Goal: Task Accomplishment & Management: Complete application form

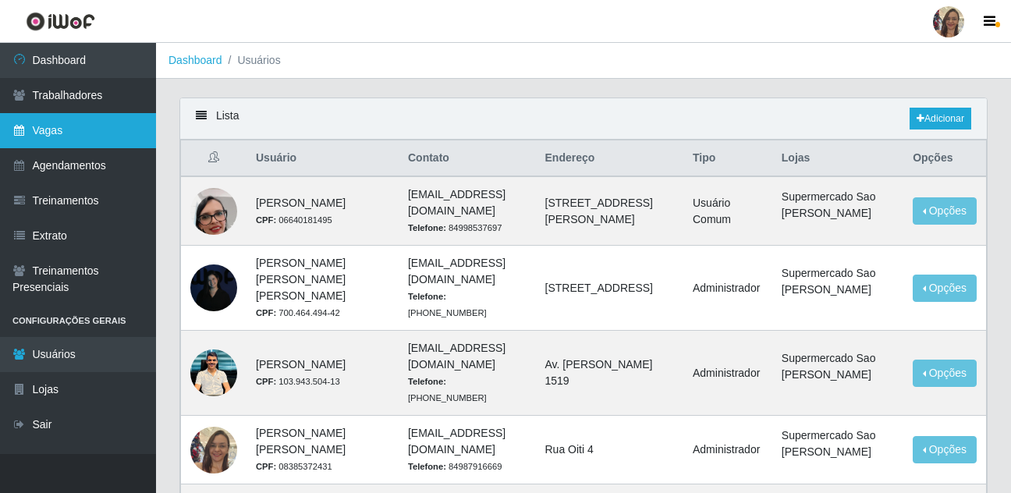
click at [67, 133] on link "Vagas" at bounding box center [78, 130] width 156 height 35
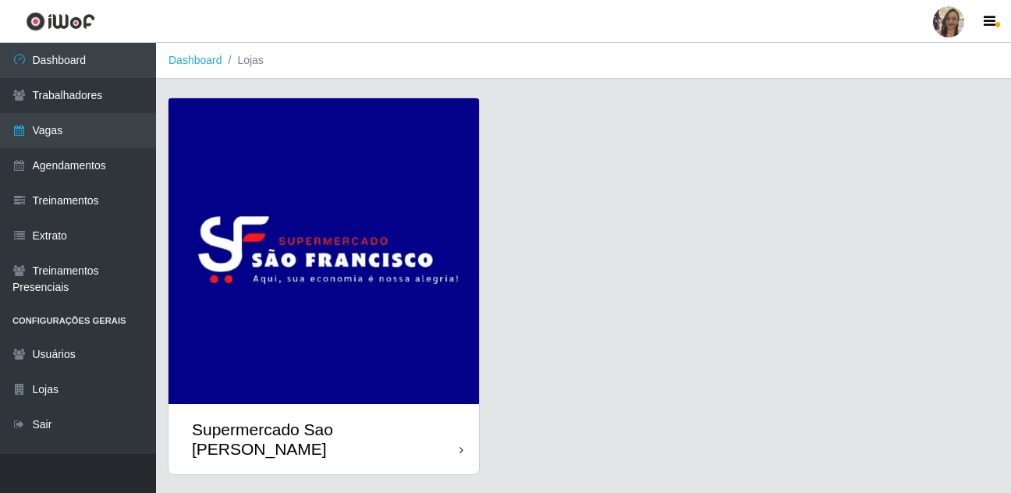
click at [280, 341] on img at bounding box center [323, 251] width 310 height 306
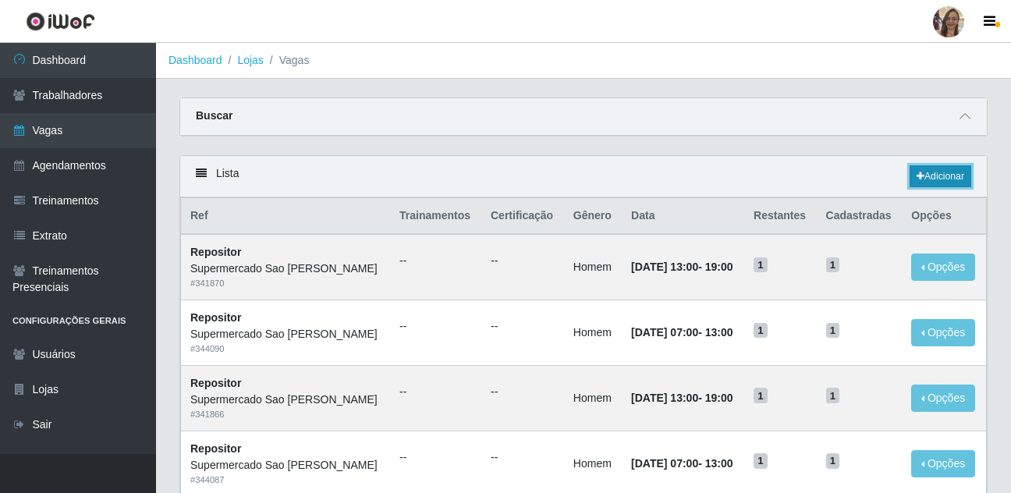
click at [944, 175] on link "Adicionar" at bounding box center [940, 176] width 62 height 22
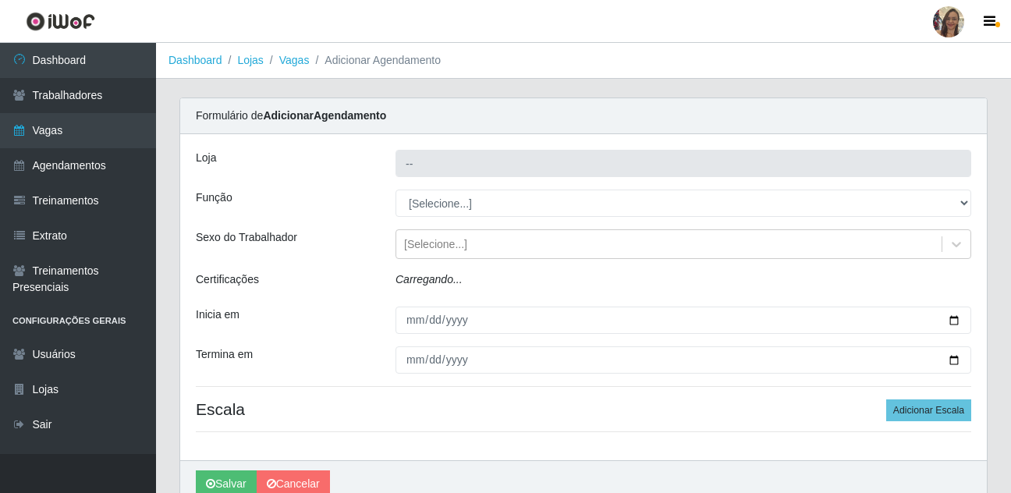
type input "Supermercado Sao [PERSON_NAME]"
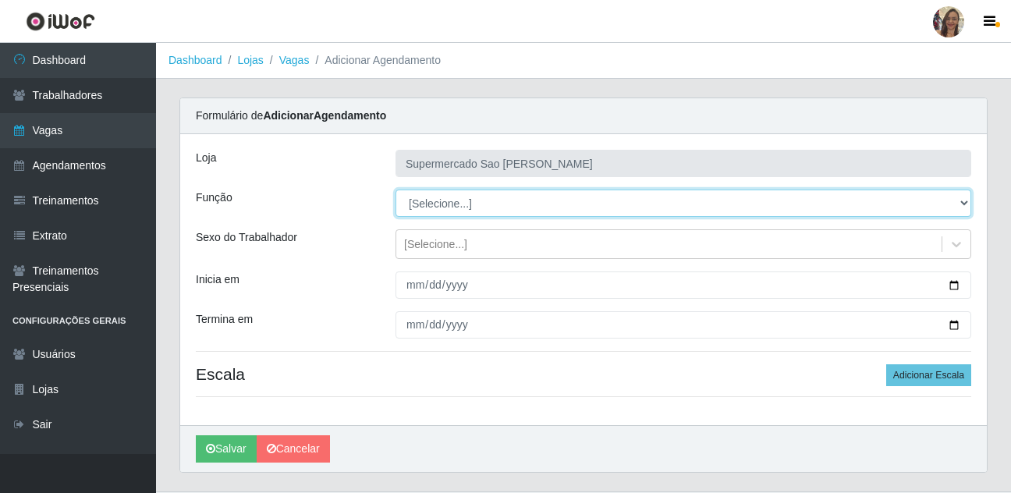
click at [443, 205] on select "[Selecione...] ASG ASG + ASG ++ Balconista de Açougue Balconista de Açougue + B…" at bounding box center [683, 203] width 576 height 27
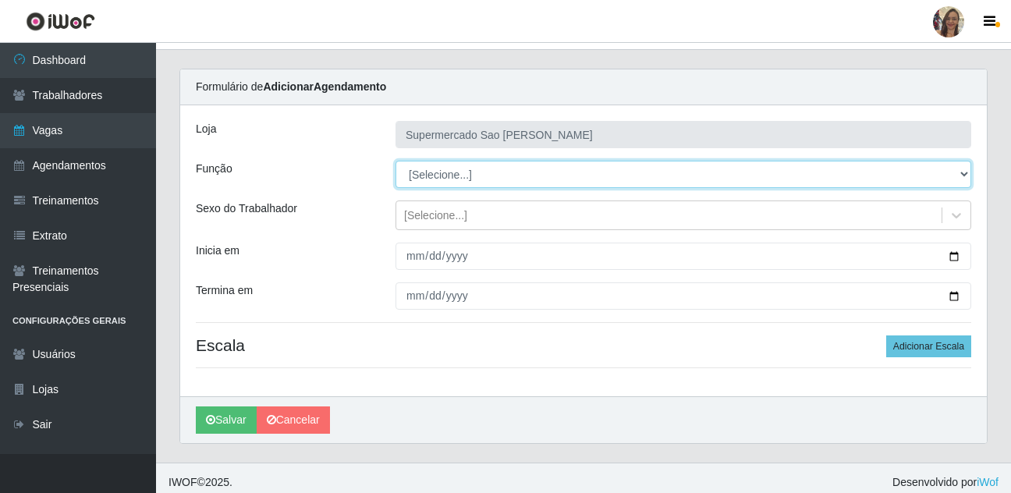
scroll to position [37, 0]
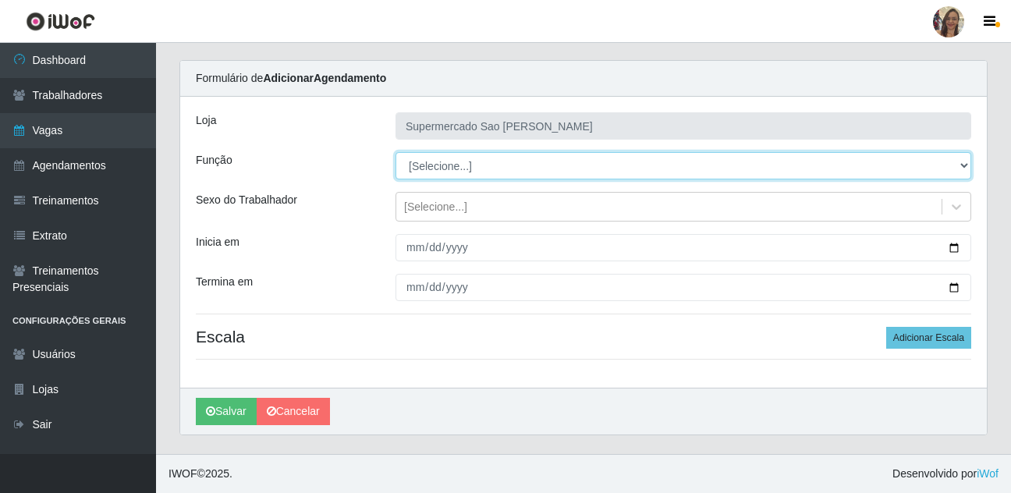
click at [430, 171] on select "[Selecione...] ASG ASG + ASG ++ Balconista de Açougue Balconista de Açougue + B…" at bounding box center [683, 165] width 576 height 27
select select "24"
click at [395, 152] on select "[Selecione...] ASG ASG + ASG ++ Balconista de Açougue Balconista de Açougue + B…" at bounding box center [683, 165] width 576 height 27
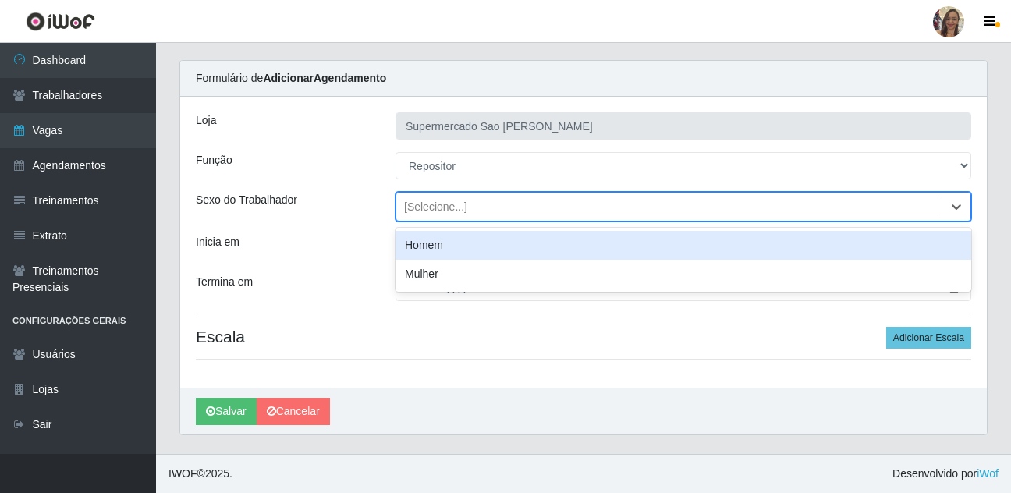
click at [425, 209] on div "[Selecione...]" at bounding box center [435, 207] width 63 height 16
click at [420, 246] on div "Homem" at bounding box center [683, 245] width 576 height 29
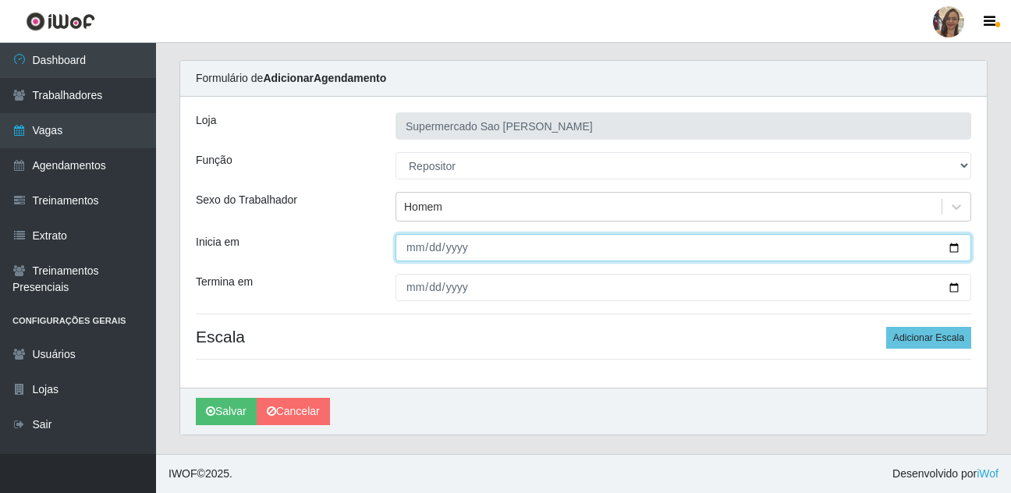
click at [414, 247] on input "Inicia em" at bounding box center [683, 247] width 576 height 27
type input "[DATE]"
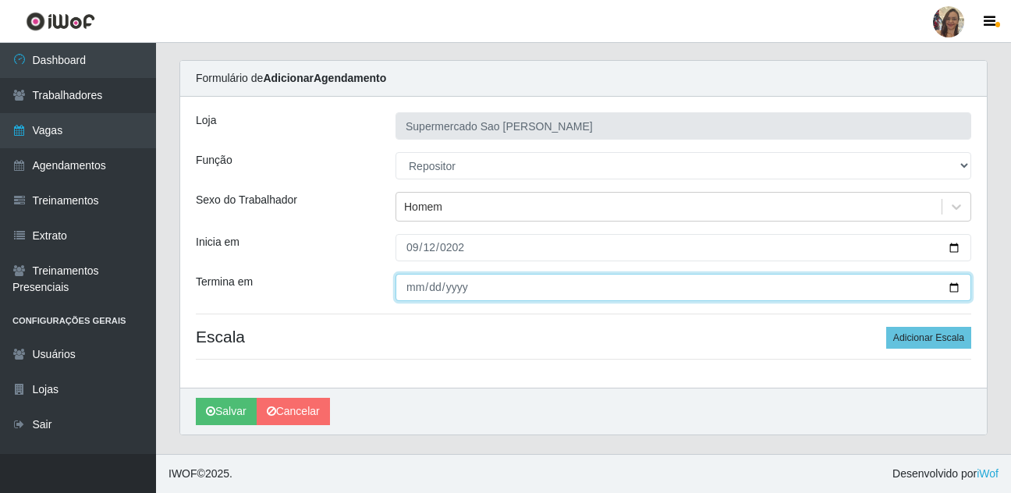
click at [413, 289] on input "Termina em" at bounding box center [683, 287] width 576 height 27
type input "[DATE]"
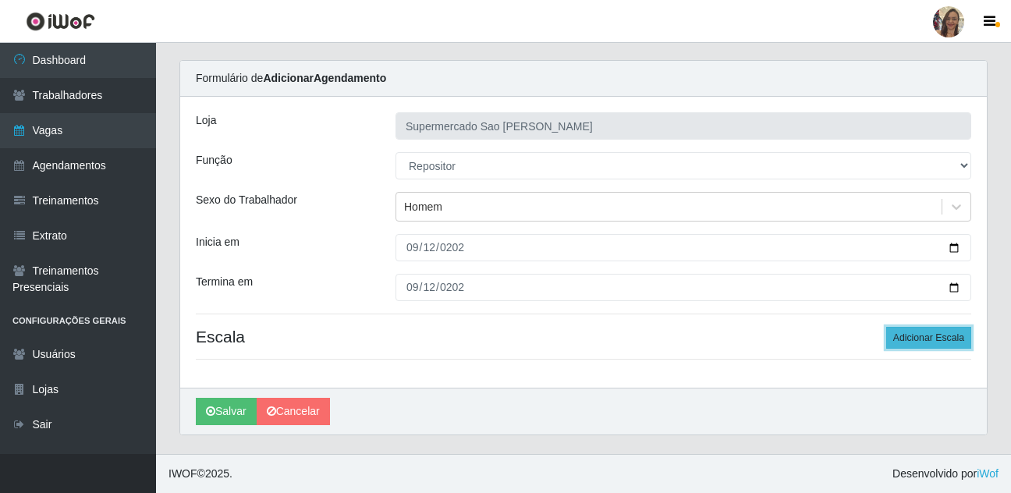
click at [911, 335] on button "Adicionar Escala" at bounding box center [928, 338] width 85 height 22
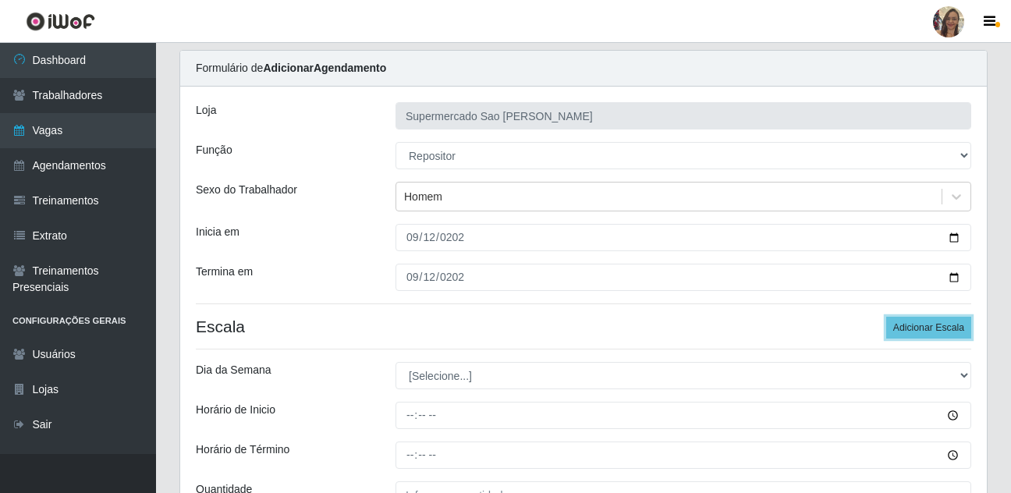
scroll to position [115, 0]
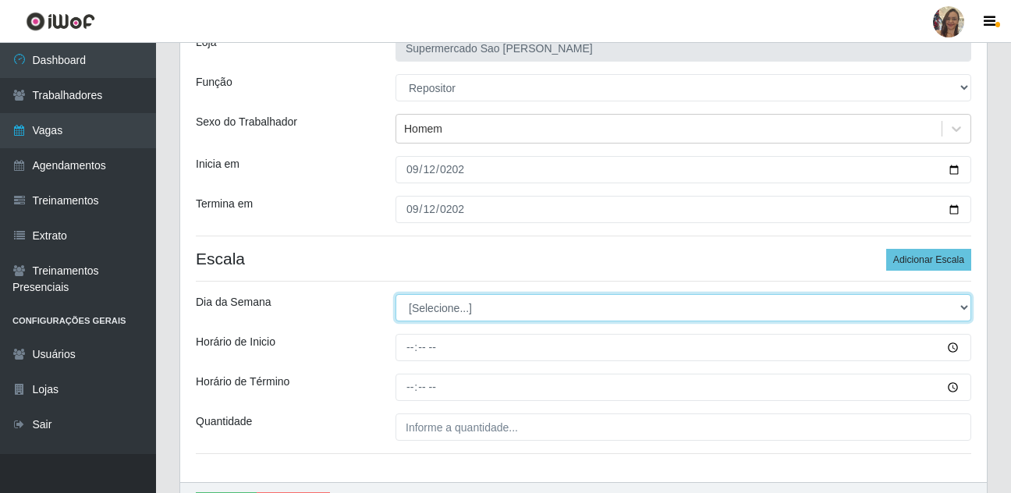
click at [451, 308] on select "[Selecione...] Segunda Terça Quarta Quinta Sexta Sábado Domingo" at bounding box center [683, 307] width 576 height 27
select select "5"
click at [395, 294] on select "[Selecione...] Segunda Terça Quarta Quinta Sexta Sábado Domingo" at bounding box center [683, 307] width 576 height 27
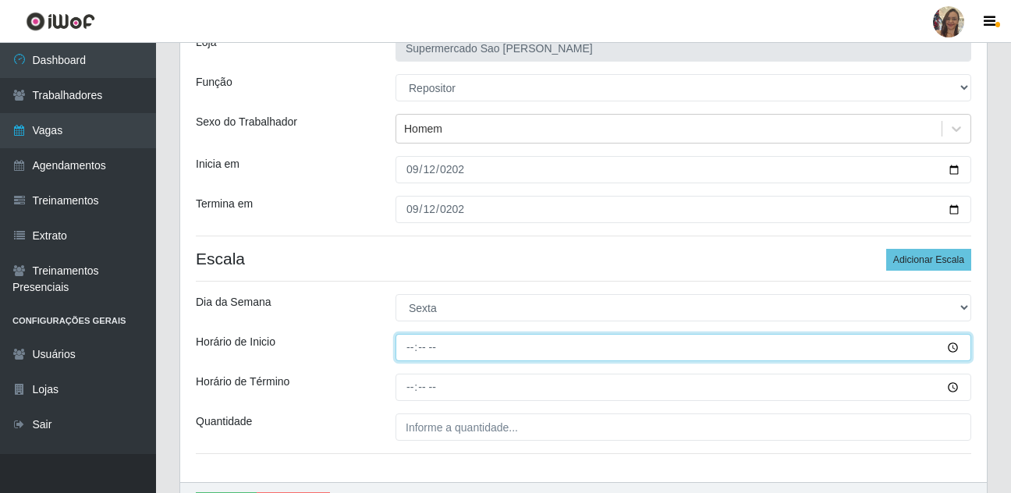
click at [413, 349] on input "Horário de Inicio" at bounding box center [683, 347] width 576 height 27
type input "07:00"
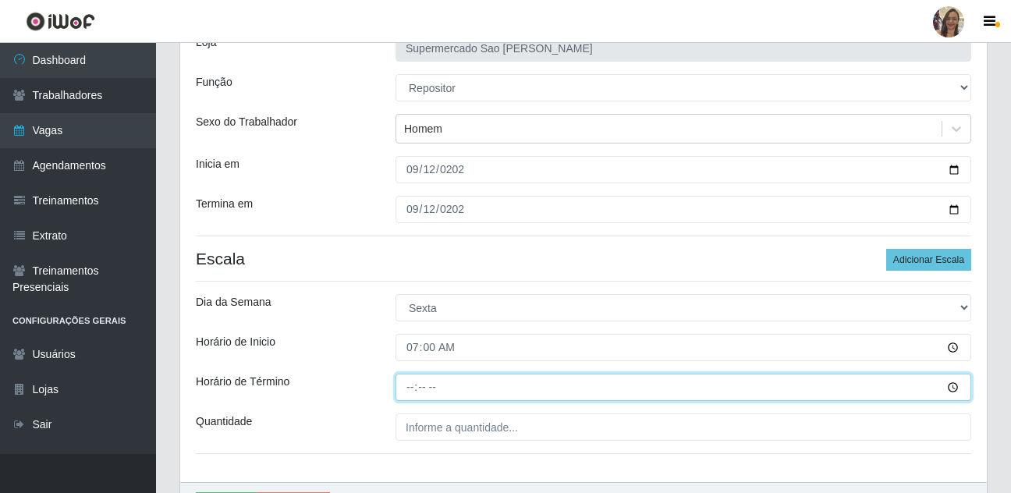
click at [406, 390] on input "Horário de Término" at bounding box center [683, 387] width 576 height 27
type input "13:00"
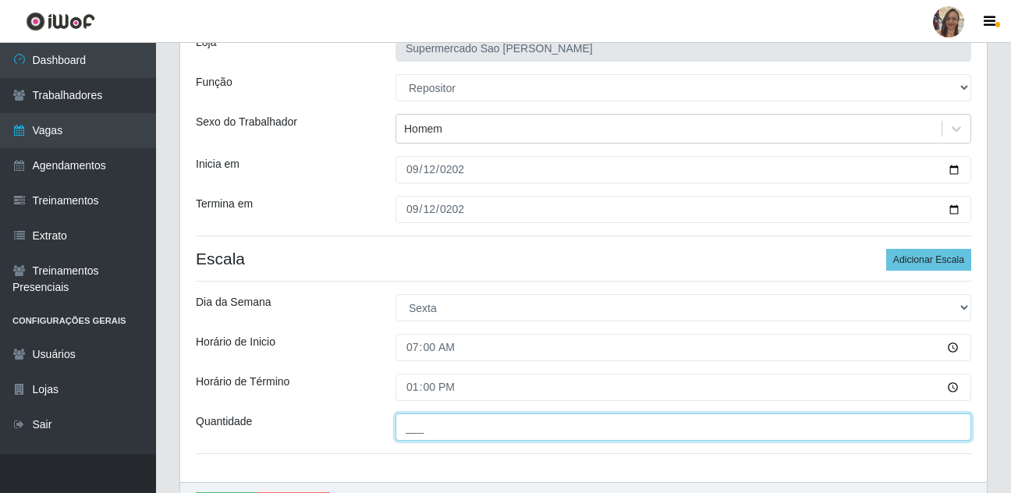
click at [431, 433] on input "___" at bounding box center [683, 426] width 576 height 27
type input "1__"
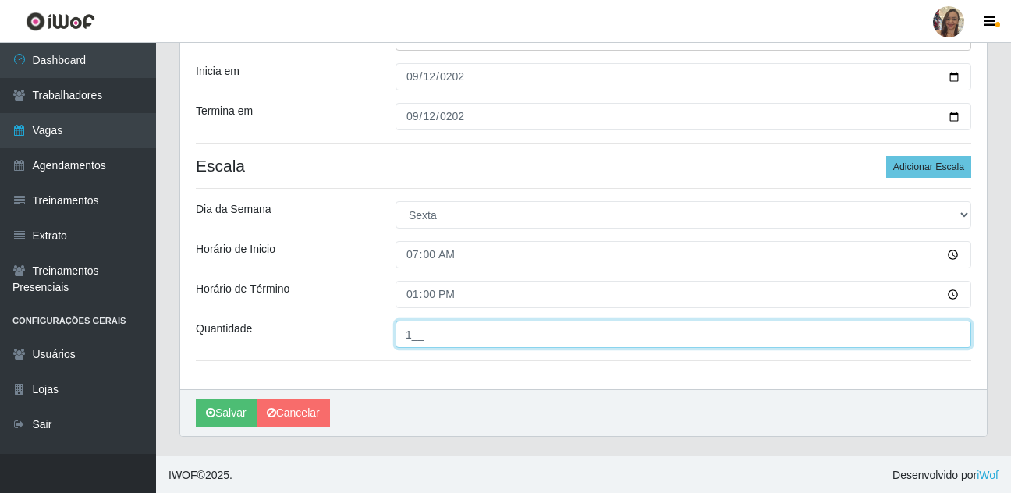
scroll to position [210, 0]
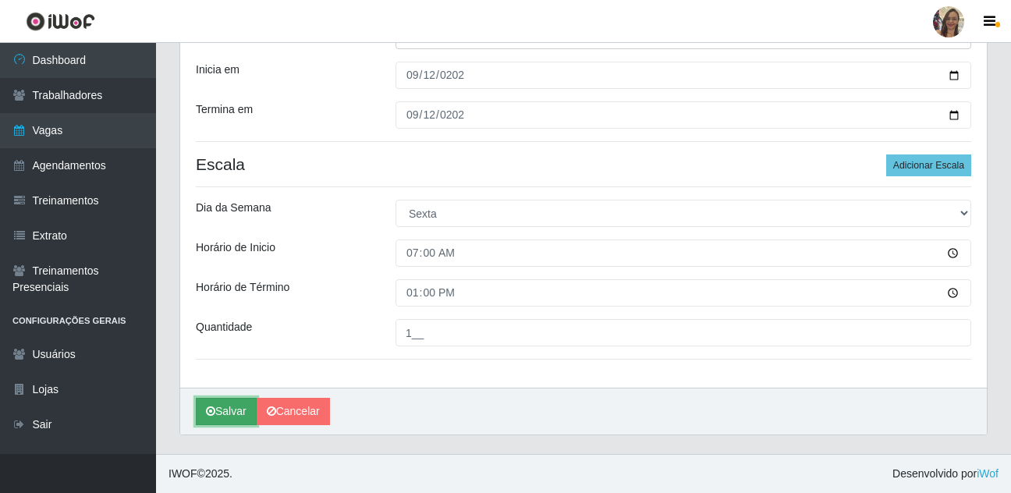
click at [234, 413] on button "Salvar" at bounding box center [226, 411] width 61 height 27
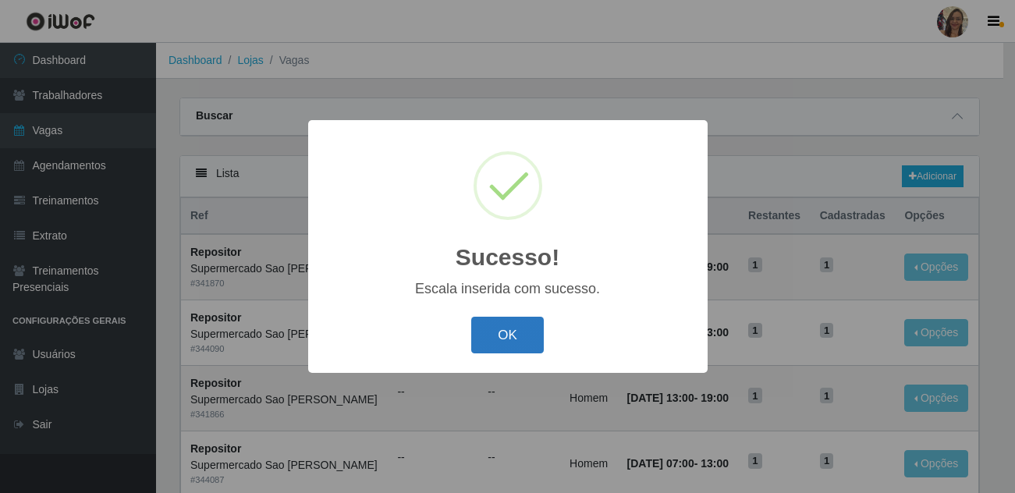
click at [502, 335] on button "OK" at bounding box center [507, 335] width 73 height 37
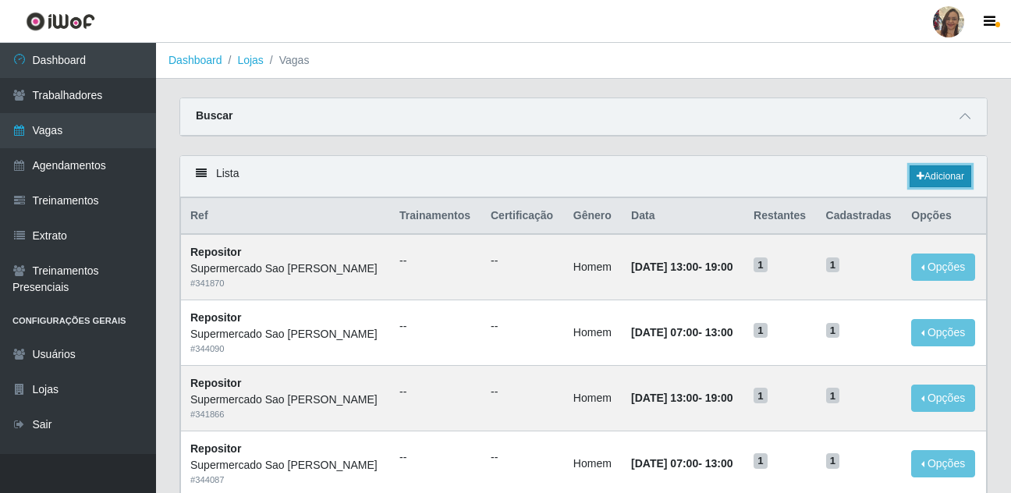
click at [933, 175] on link "Adicionar" at bounding box center [940, 176] width 62 height 22
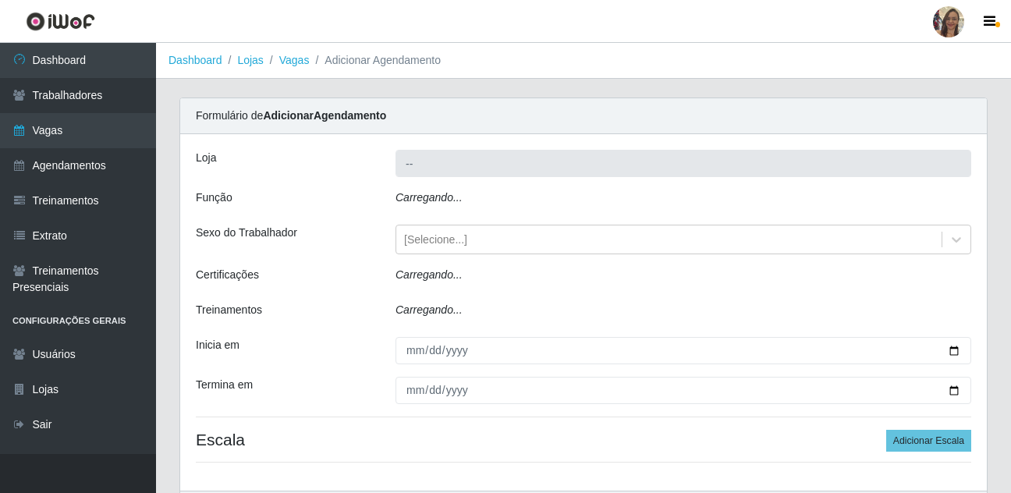
type input "Supermercado Sao [PERSON_NAME]"
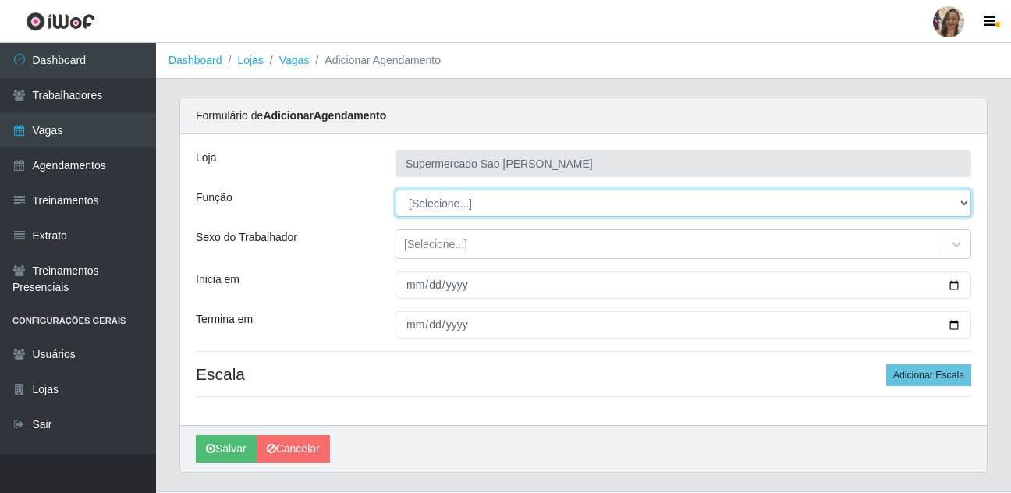
click at [441, 204] on select "[Selecione...] ASG ASG + ASG ++ Balconista de Açougue Balconista de Açougue + B…" at bounding box center [683, 203] width 576 height 27
select select "24"
click at [395, 190] on select "[Selecione...] ASG ASG + ASG ++ Balconista de Açougue Balconista de Açougue + B…" at bounding box center [683, 203] width 576 height 27
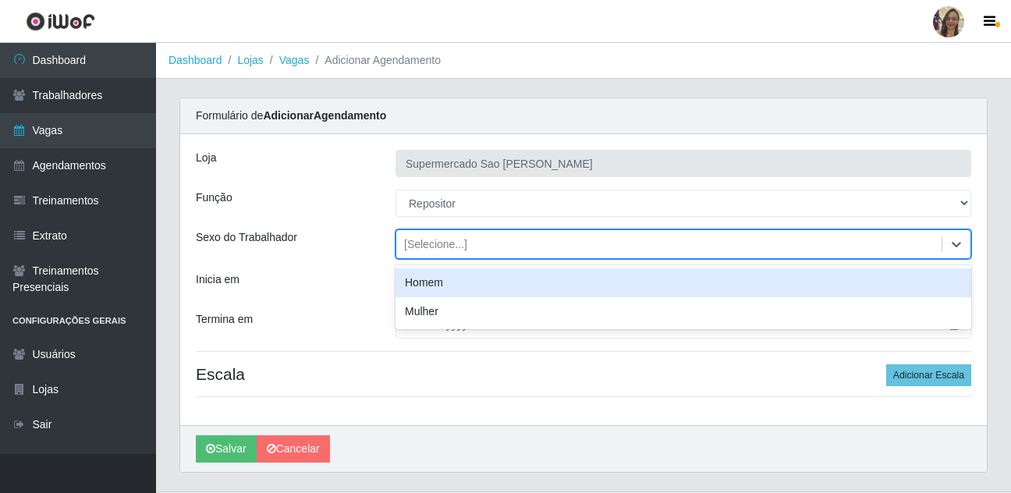
click at [418, 243] on div "[Selecione...]" at bounding box center [435, 244] width 63 height 16
click at [425, 290] on div "Homem" at bounding box center [683, 282] width 576 height 29
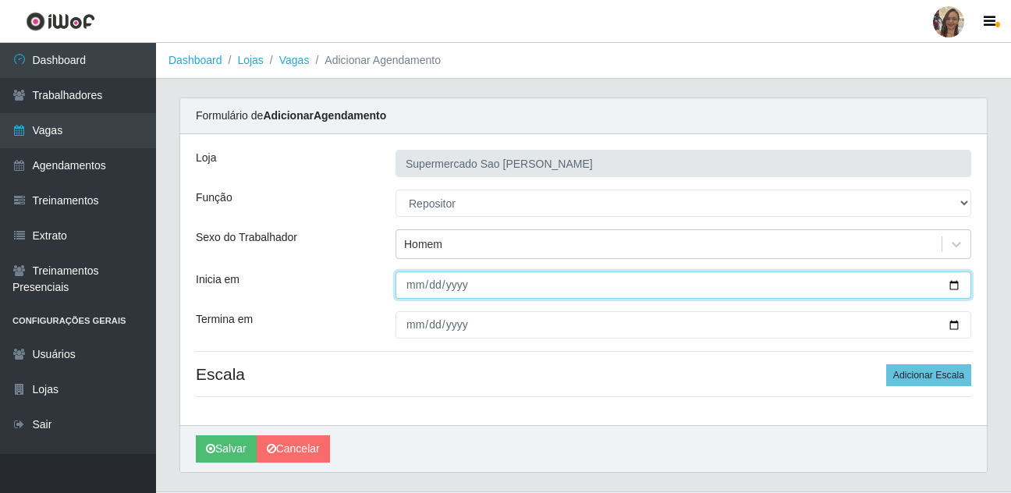
click at [409, 286] on input "Inicia em" at bounding box center [683, 284] width 576 height 27
type input "[DATE]"
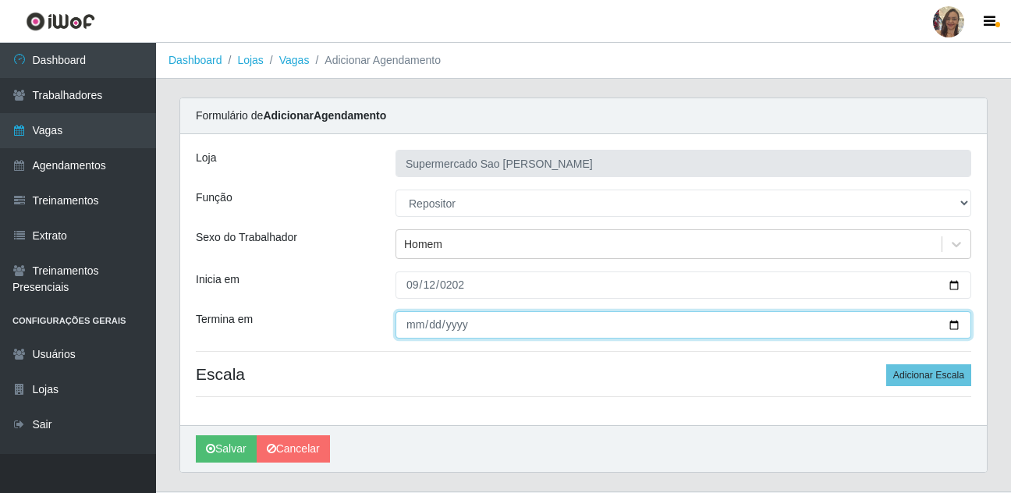
click at [413, 331] on input "Termina em" at bounding box center [683, 324] width 576 height 27
type input "[DATE]"
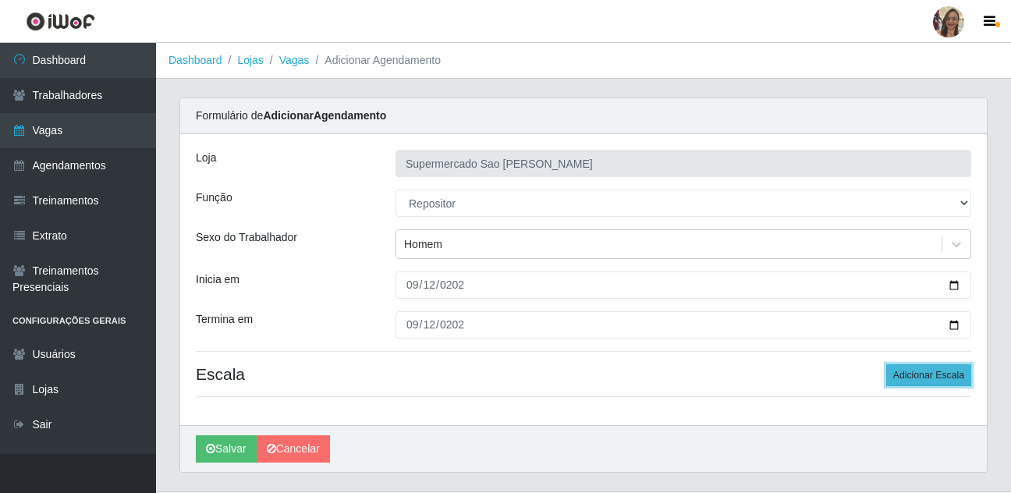
click at [948, 379] on button "Adicionar Escala" at bounding box center [928, 375] width 85 height 22
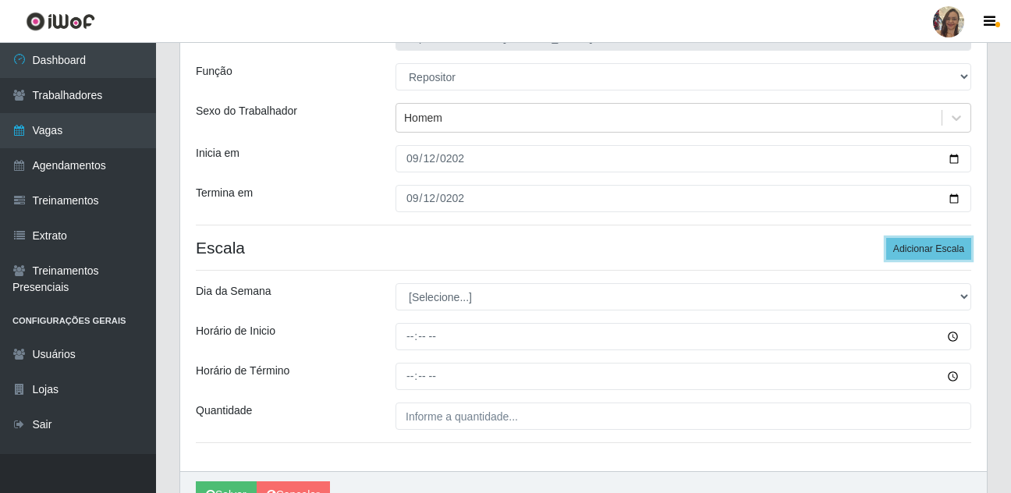
scroll to position [156, 0]
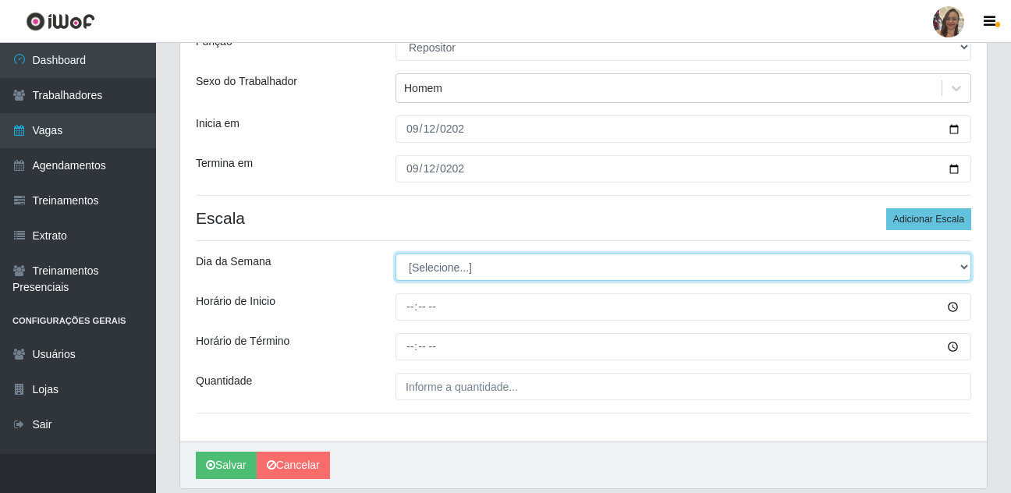
click at [446, 267] on select "[Selecione...] Segunda Terça Quarta Quinta Sexta Sábado Domingo" at bounding box center [683, 266] width 576 height 27
select select "5"
click at [395, 253] on select "[Selecione...] Segunda Terça Quarta Quinta Sexta Sábado Domingo" at bounding box center [683, 266] width 576 height 27
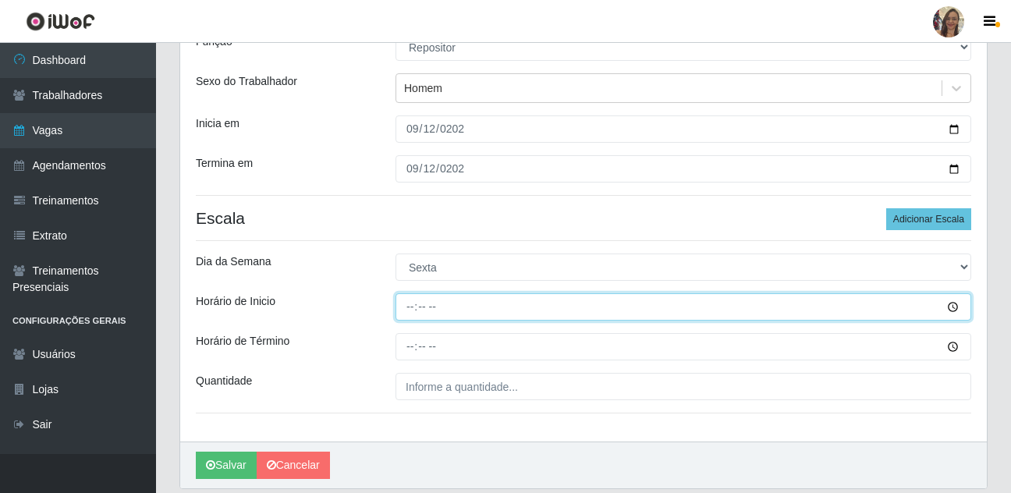
click at [408, 308] on input "Horário de Inicio" at bounding box center [683, 306] width 576 height 27
type input "13:00"
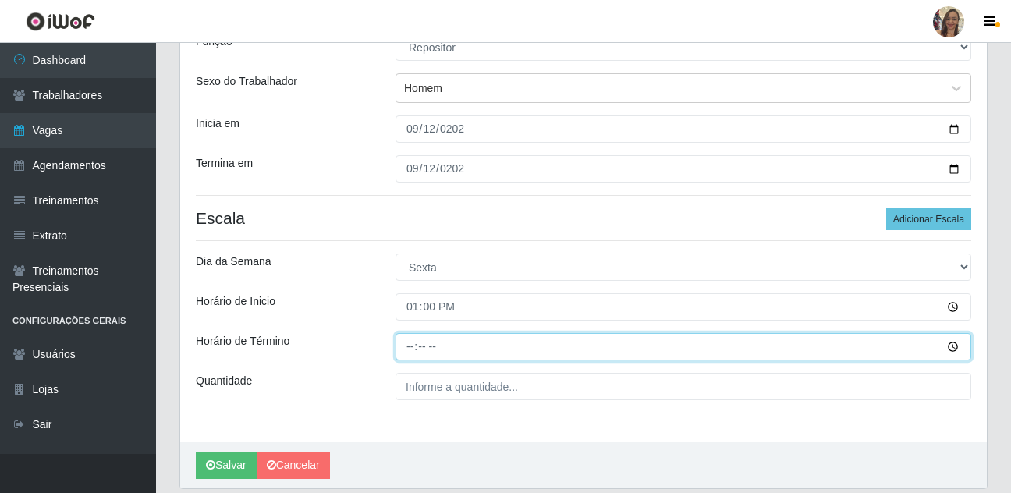
click at [401, 345] on input "Horário de Término" at bounding box center [683, 346] width 576 height 27
type input "19:00"
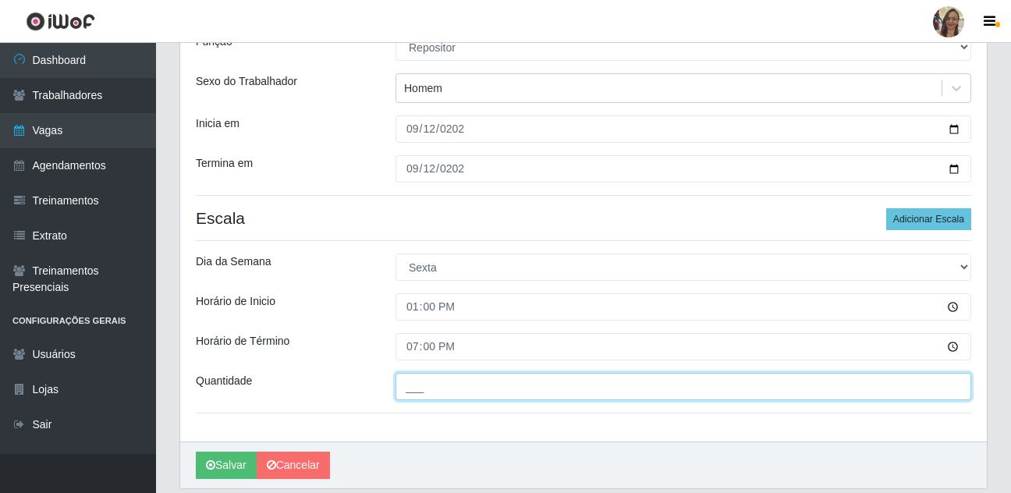
click at [429, 385] on input "___" at bounding box center [683, 386] width 576 height 27
type input "1__"
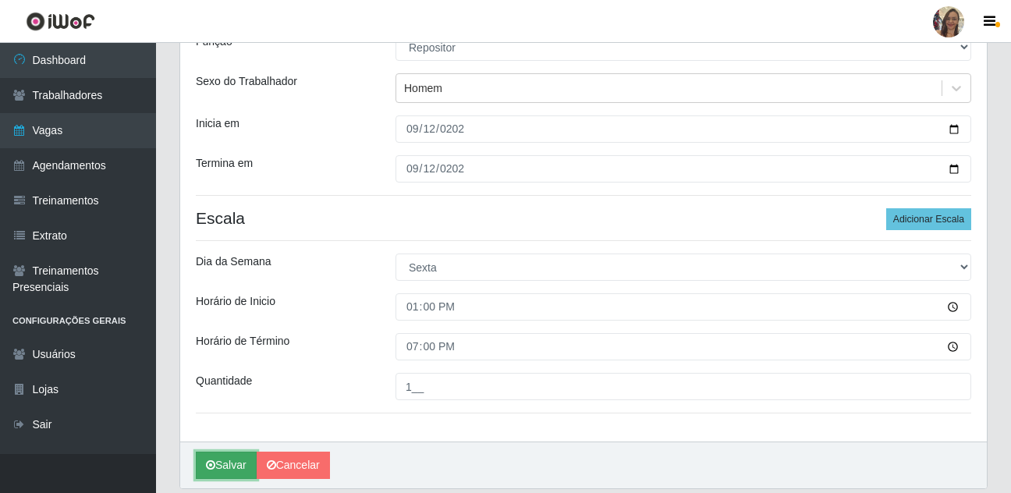
click at [239, 474] on button "Salvar" at bounding box center [226, 465] width 61 height 27
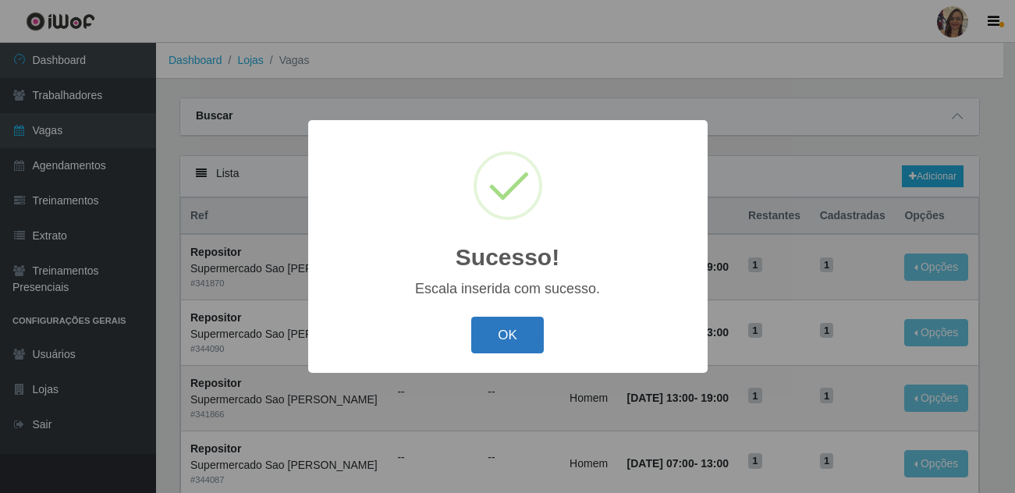
click at [515, 339] on button "OK" at bounding box center [507, 335] width 73 height 37
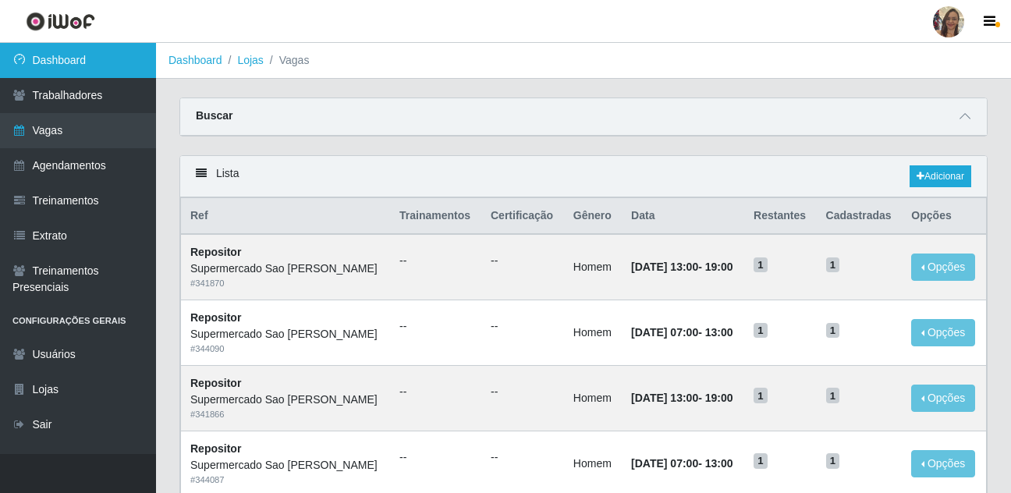
click at [84, 57] on link "Dashboard" at bounding box center [78, 60] width 156 height 35
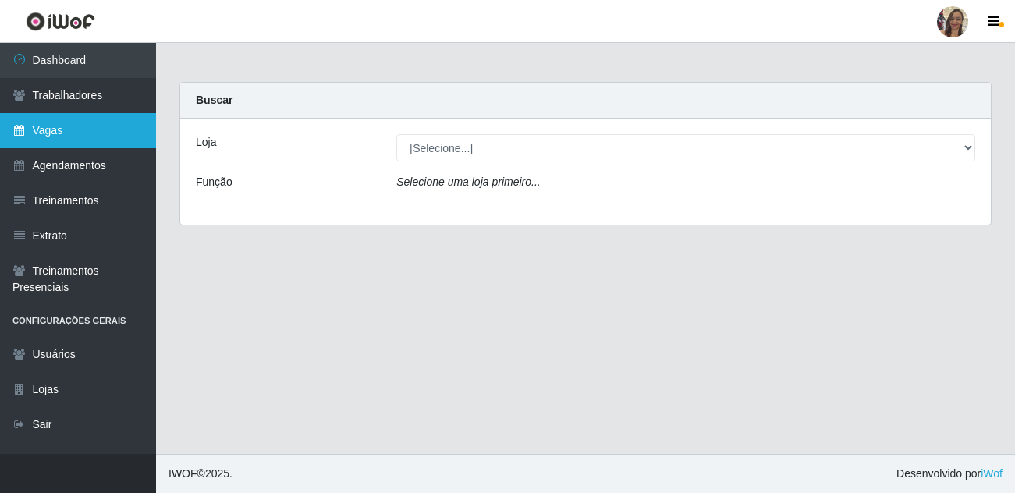
click at [44, 134] on link "Vagas" at bounding box center [78, 130] width 156 height 35
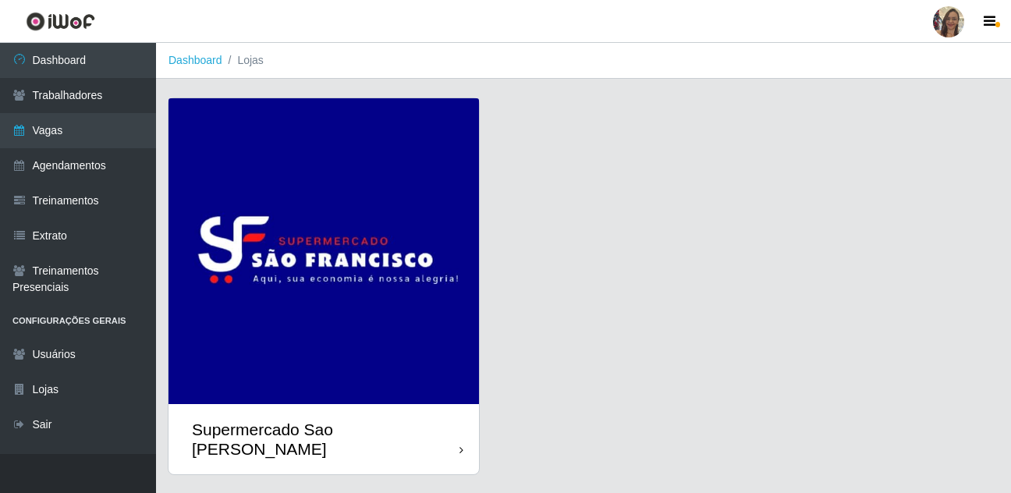
click at [417, 204] on img at bounding box center [323, 251] width 310 height 306
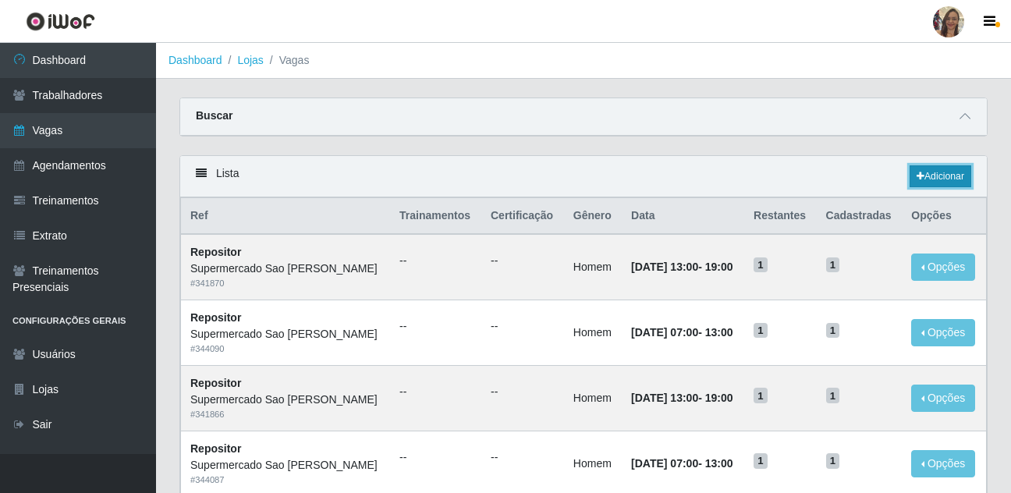
click at [955, 176] on link "Adicionar" at bounding box center [940, 176] width 62 height 22
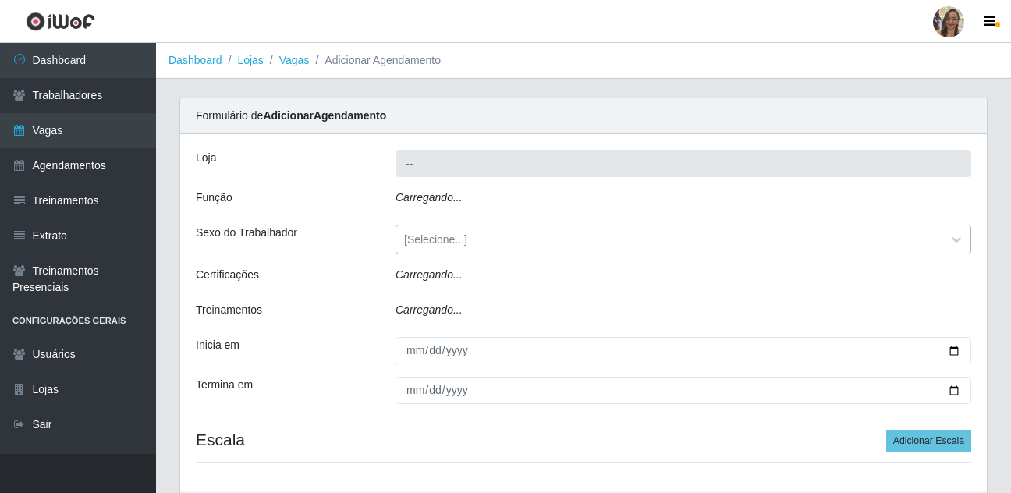
type input "Supermercado Sao [PERSON_NAME]"
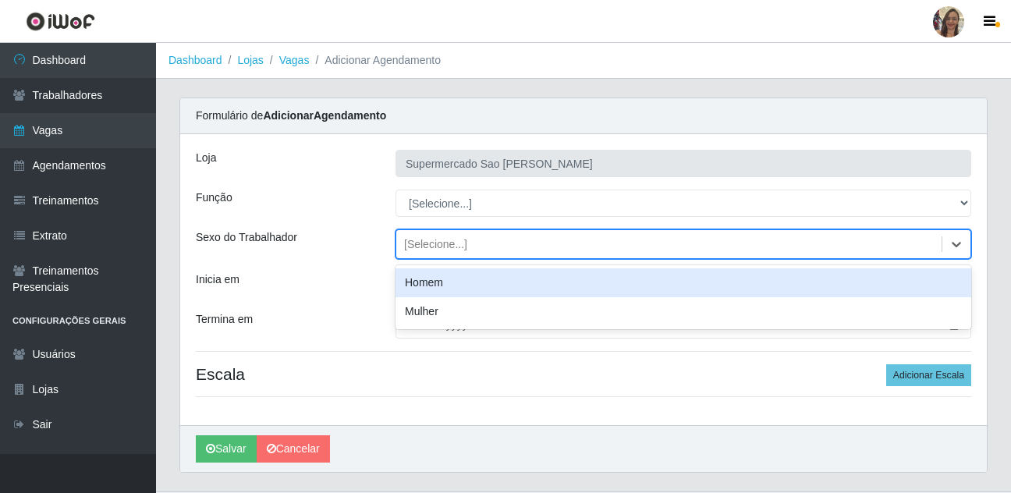
click at [421, 241] on div "[Selecione...]" at bounding box center [435, 244] width 63 height 16
click at [420, 281] on div "Homem" at bounding box center [683, 282] width 576 height 29
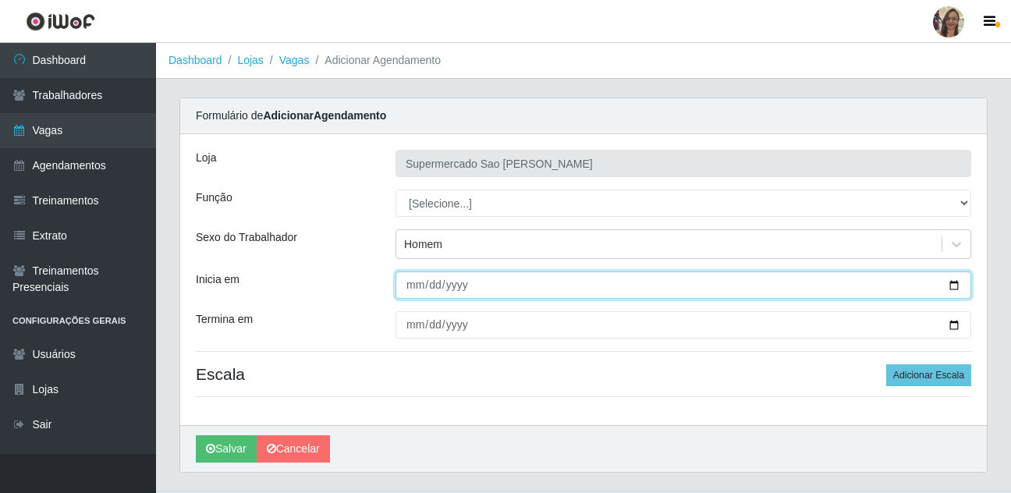
click at [416, 282] on input "Inicia em" at bounding box center [683, 284] width 576 height 27
type input "[DATE]"
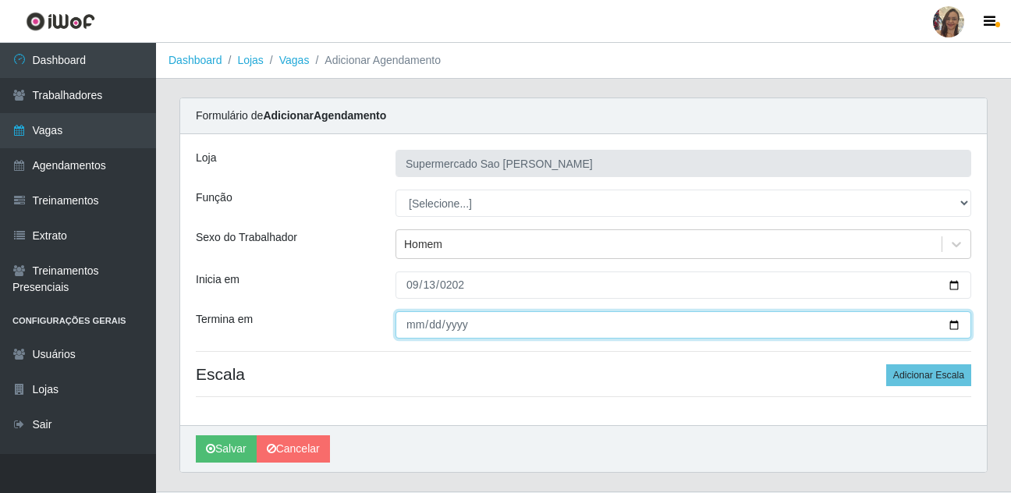
click at [411, 329] on input "Termina em" at bounding box center [683, 324] width 576 height 27
type input "[DATE]"
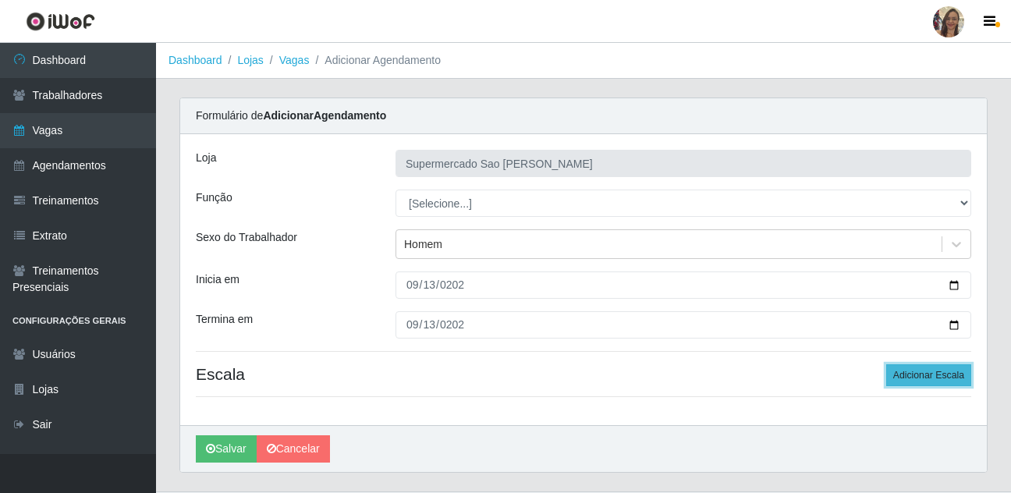
click at [932, 378] on button "Adicionar Escala" at bounding box center [928, 375] width 85 height 22
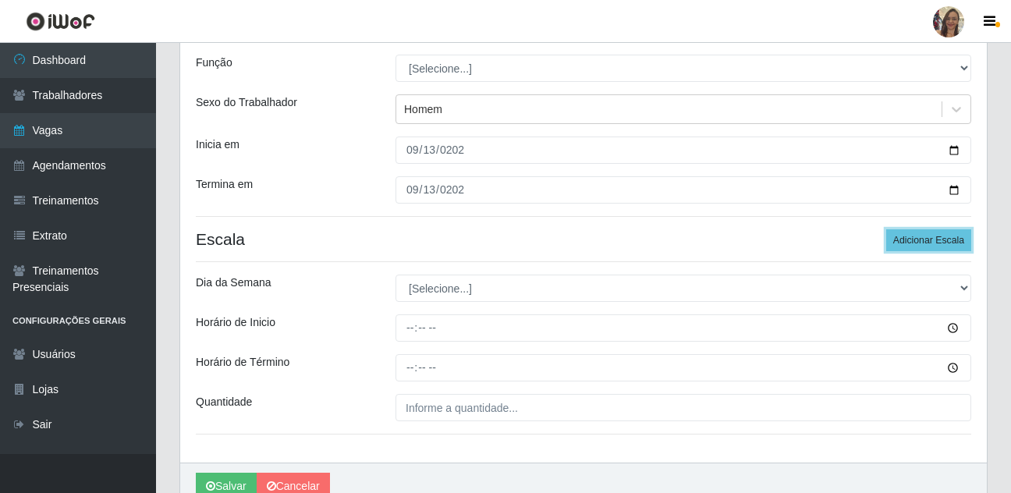
scroll to position [156, 0]
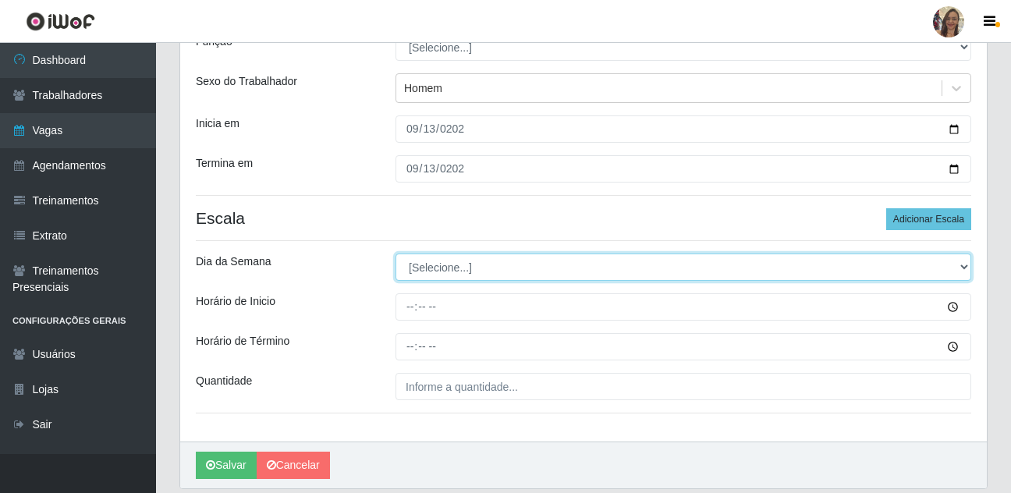
click at [449, 270] on select "[Selecione...] Segunda Terça Quarta Quinta Sexta Sábado Domingo" at bounding box center [683, 266] width 576 height 27
select select "6"
click at [395, 253] on select "[Selecione...] Segunda Terça Quarta Quinta Sexta Sábado Domingo" at bounding box center [683, 266] width 576 height 27
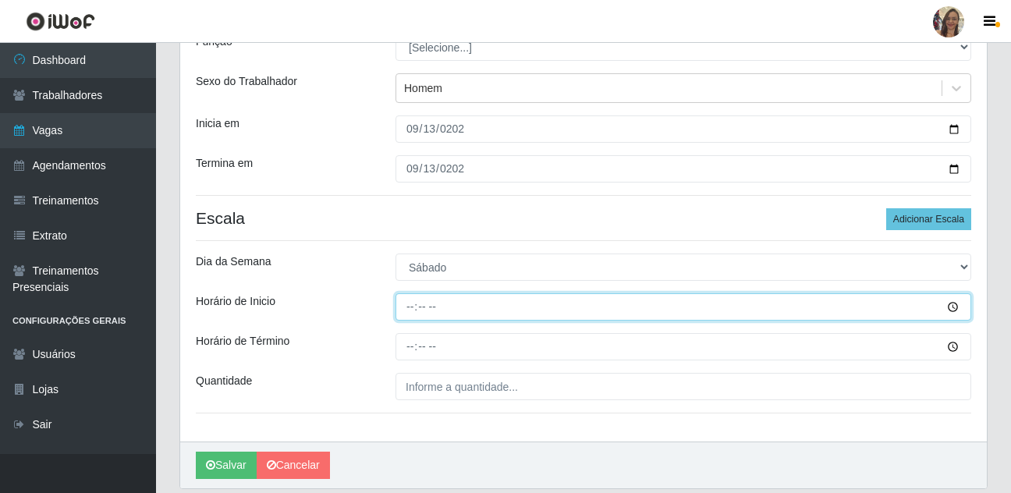
click at [413, 301] on input "Horário de Inicio" at bounding box center [683, 306] width 576 height 27
type input "07:00"
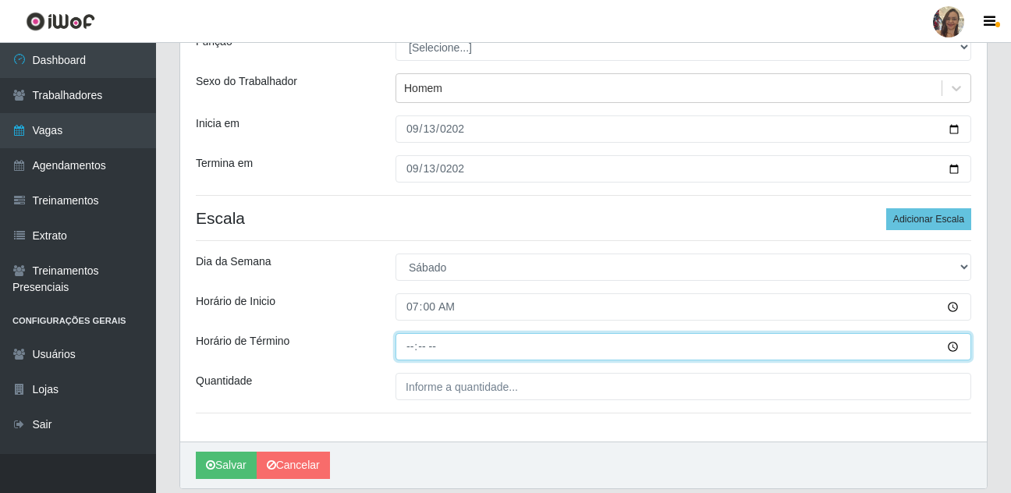
click at [402, 346] on input "Horário de Término" at bounding box center [683, 346] width 576 height 27
type input "13:00"
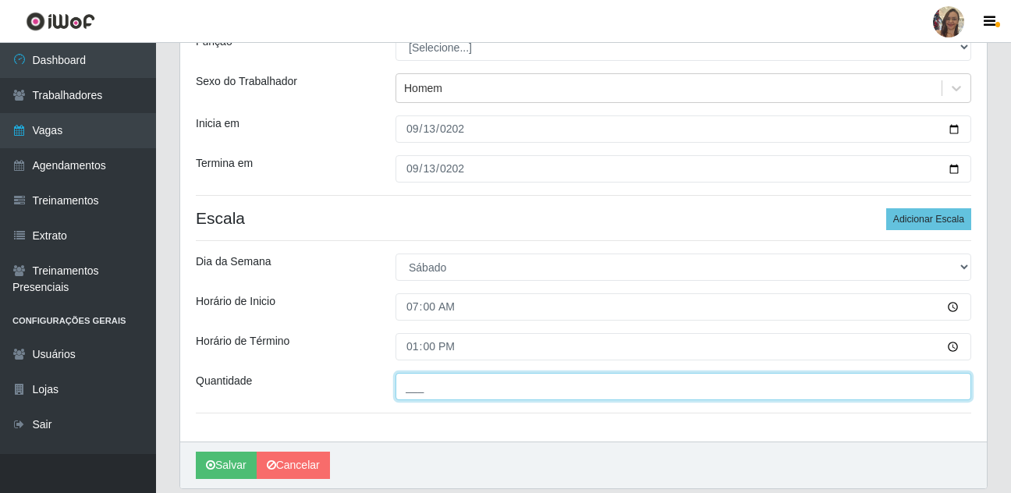
click at [448, 384] on input "___" at bounding box center [683, 386] width 576 height 27
type input "1__"
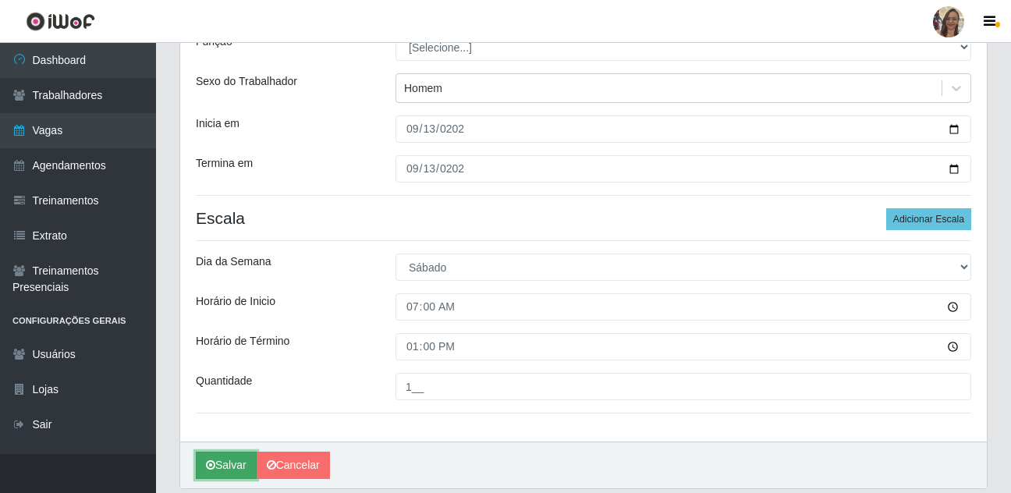
click at [224, 472] on button "Salvar" at bounding box center [226, 465] width 61 height 27
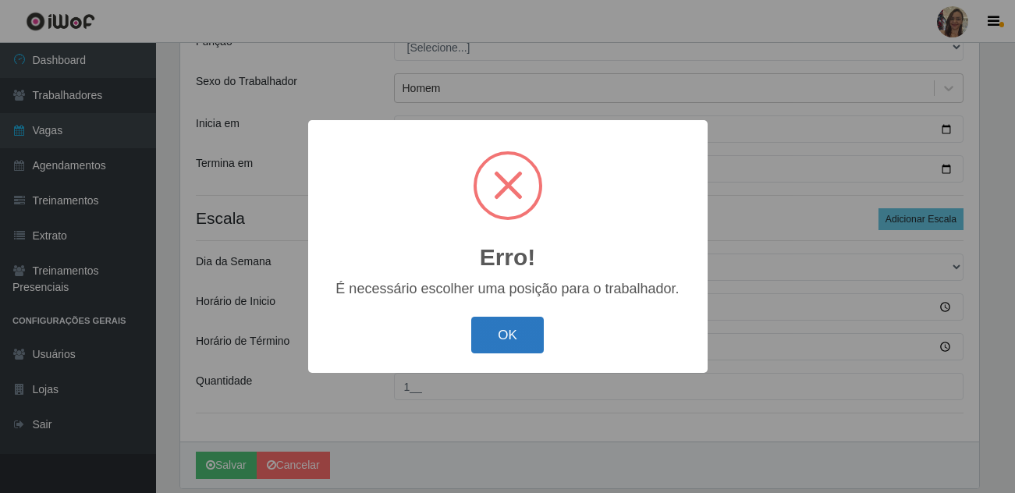
click at [508, 341] on button "OK" at bounding box center [507, 335] width 73 height 37
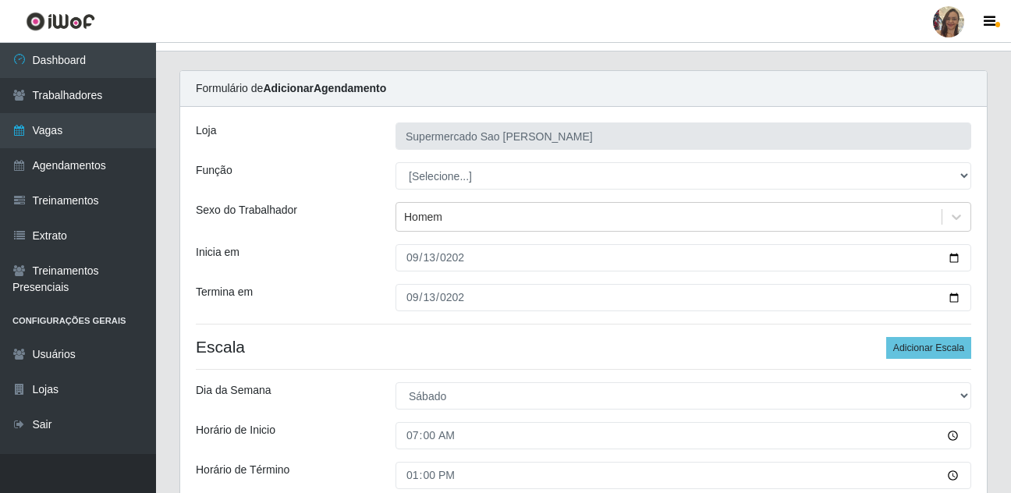
scroll to position [0, 0]
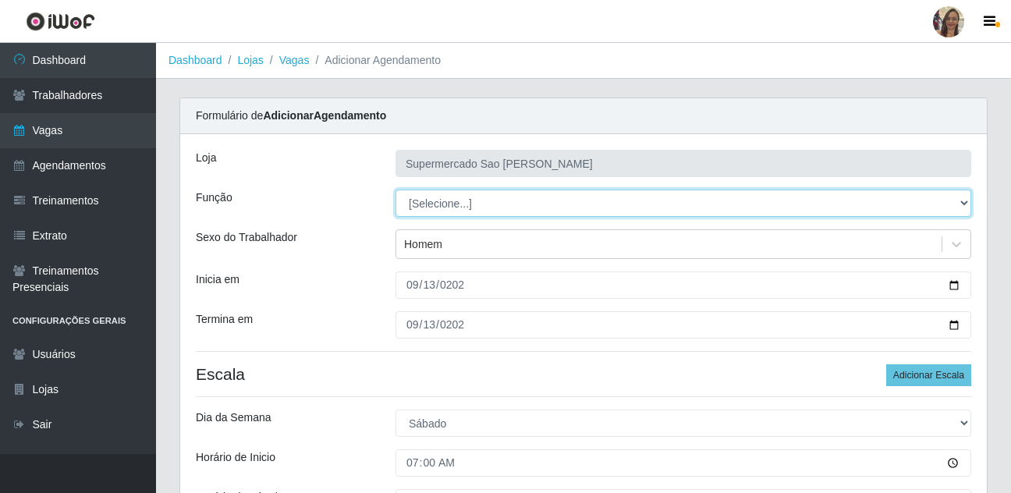
click at [451, 202] on select "[Selecione...] ASG ASG + ASG ++ Balconista de Açougue Balconista de Açougue + B…" at bounding box center [683, 203] width 576 height 27
select select "24"
click at [395, 190] on select "[Selecione...] ASG ASG + ASG ++ Balconista de Açougue Balconista de Açougue + B…" at bounding box center [683, 203] width 576 height 27
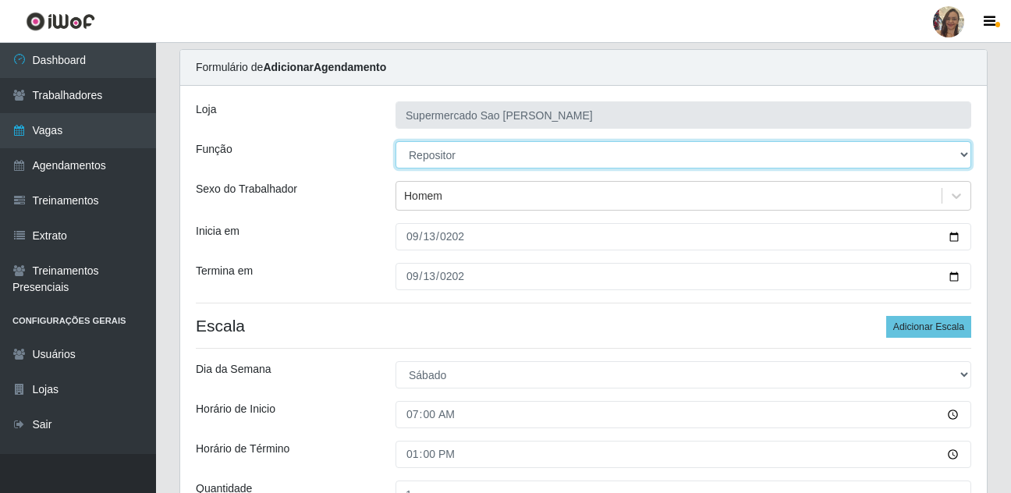
scroll to position [210, 0]
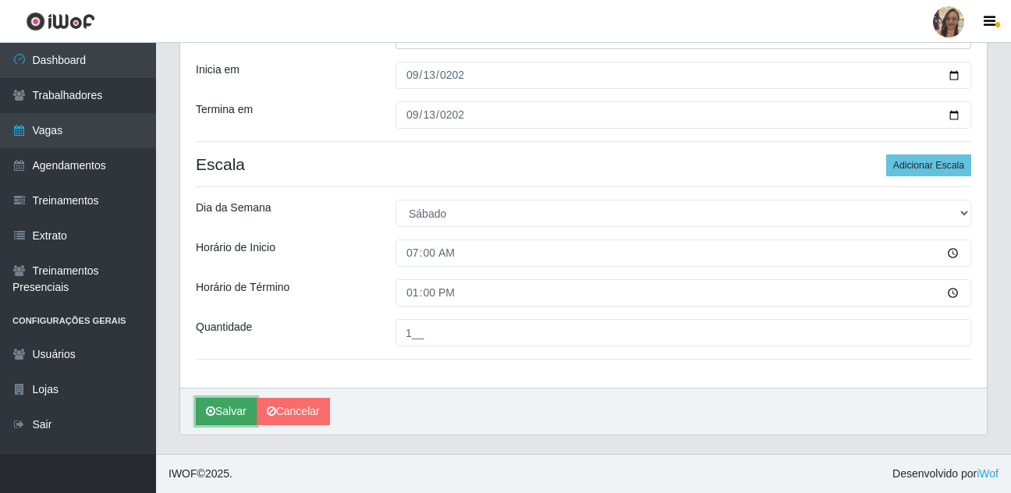
click at [239, 420] on button "Salvar" at bounding box center [226, 411] width 61 height 27
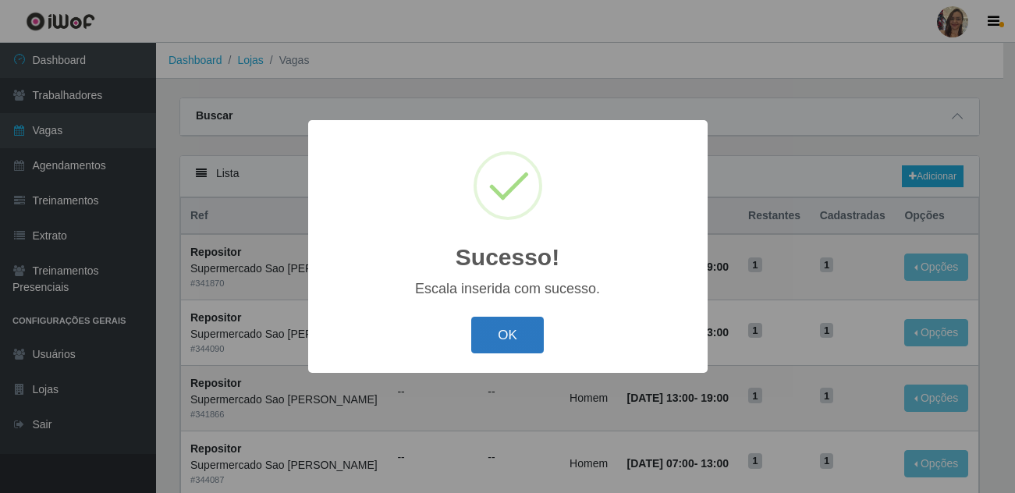
click at [515, 343] on button "OK" at bounding box center [507, 335] width 73 height 37
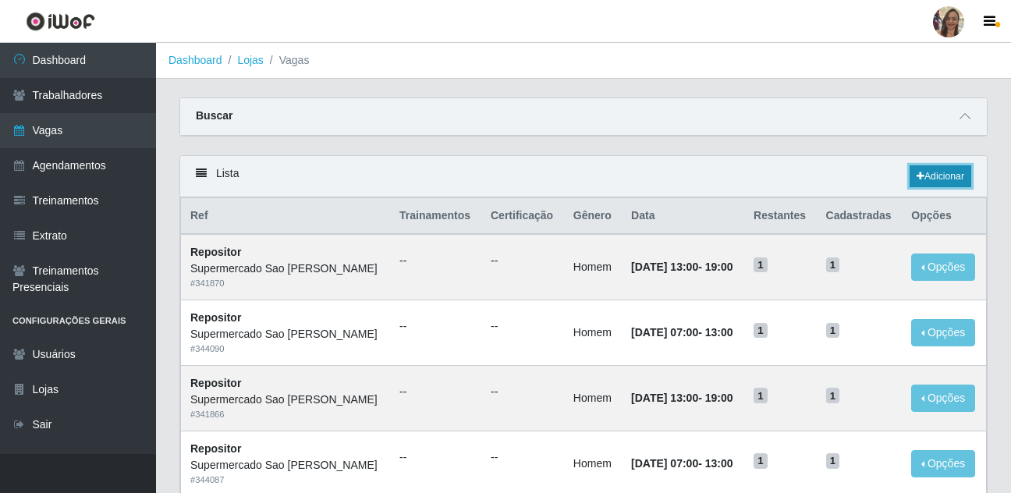
click at [934, 180] on link "Adicionar" at bounding box center [940, 176] width 62 height 22
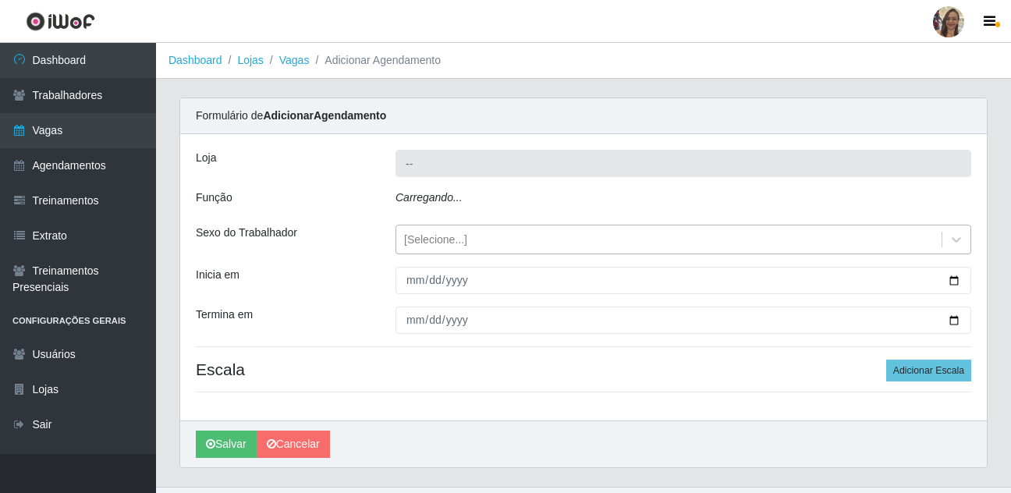
type input "Supermercado Sao [PERSON_NAME]"
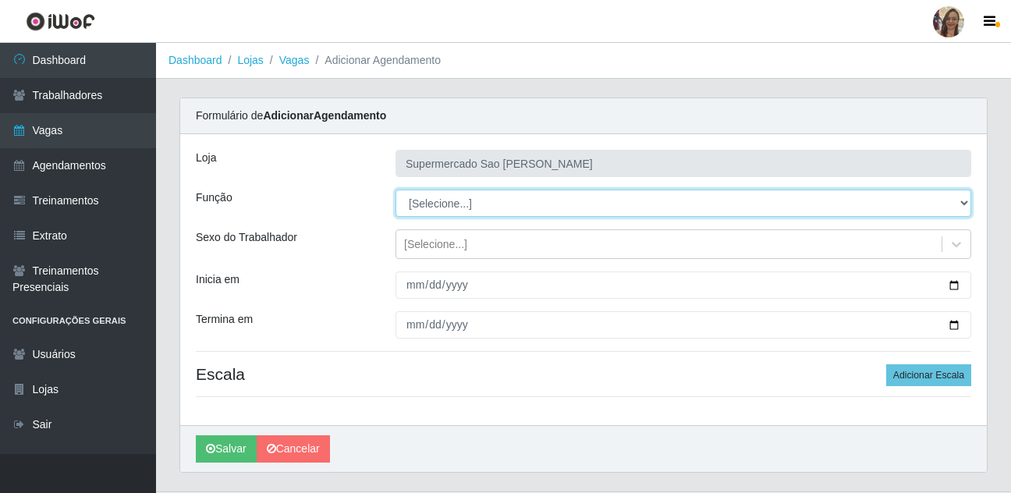
click at [445, 204] on select "[Selecione...] ASG ASG + ASG ++ Balconista de Açougue Balconista de Açougue + B…" at bounding box center [683, 203] width 576 height 27
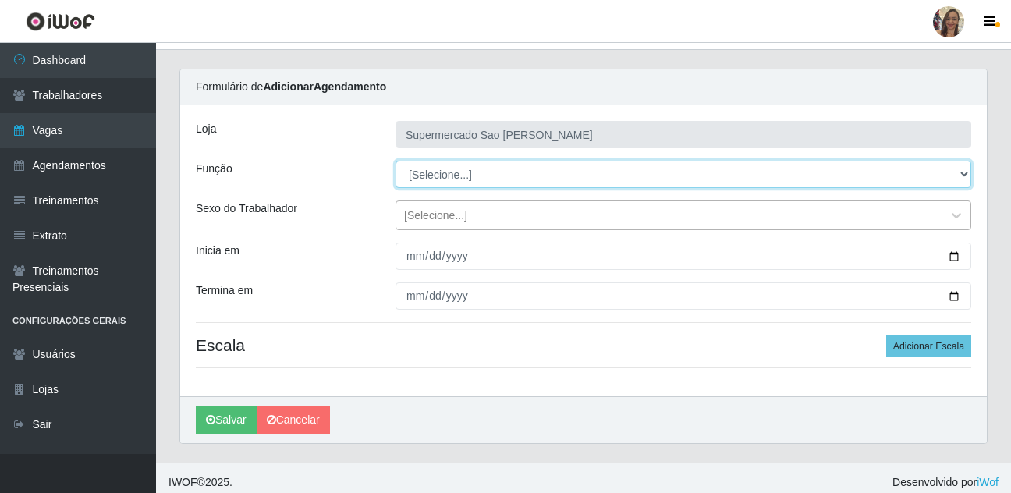
scroll to position [37, 0]
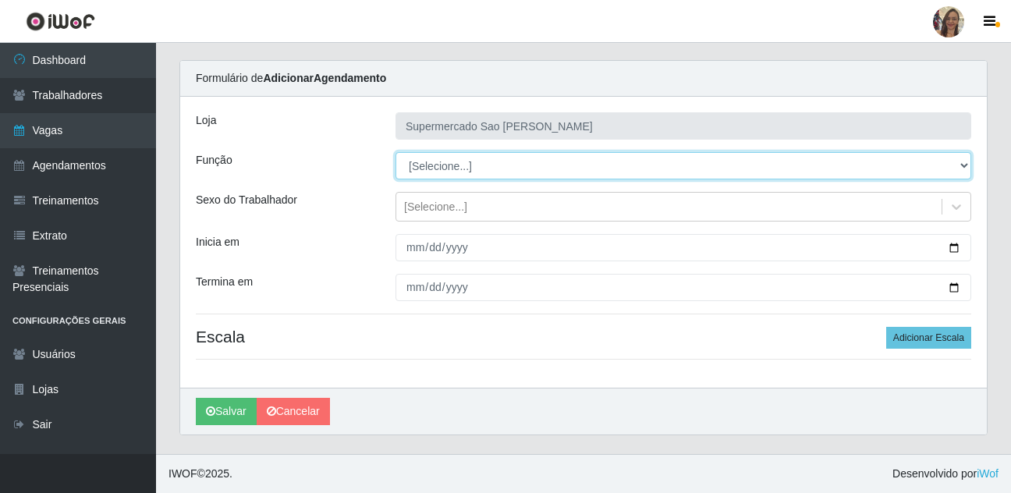
click at [440, 157] on select "[Selecione...] ASG ASG + ASG ++ Balconista de Açougue Balconista de Açougue + B…" at bounding box center [683, 165] width 576 height 27
select select "24"
click at [395, 152] on select "[Selecione...] ASG ASG + ASG ++ Balconista de Açougue Balconista de Açougue + B…" at bounding box center [683, 165] width 576 height 27
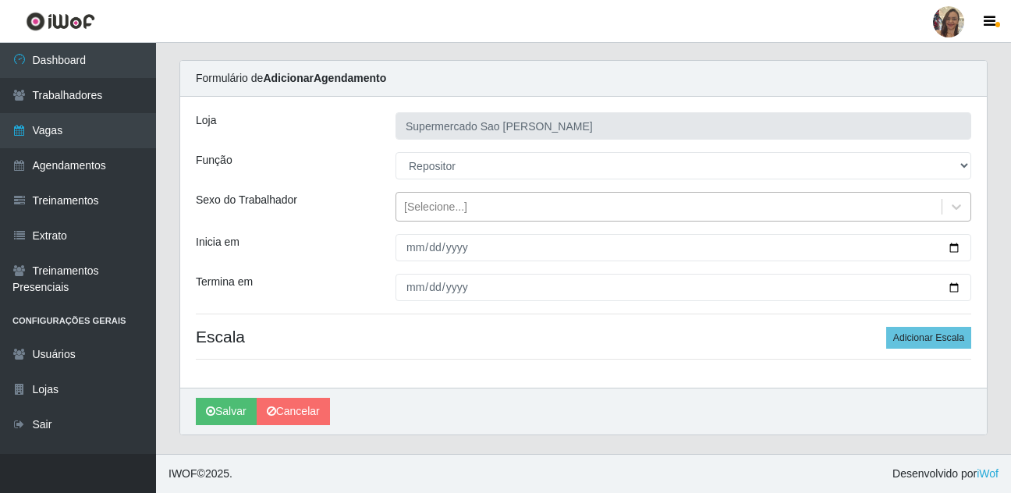
click at [422, 207] on div "[Selecione...]" at bounding box center [435, 207] width 63 height 16
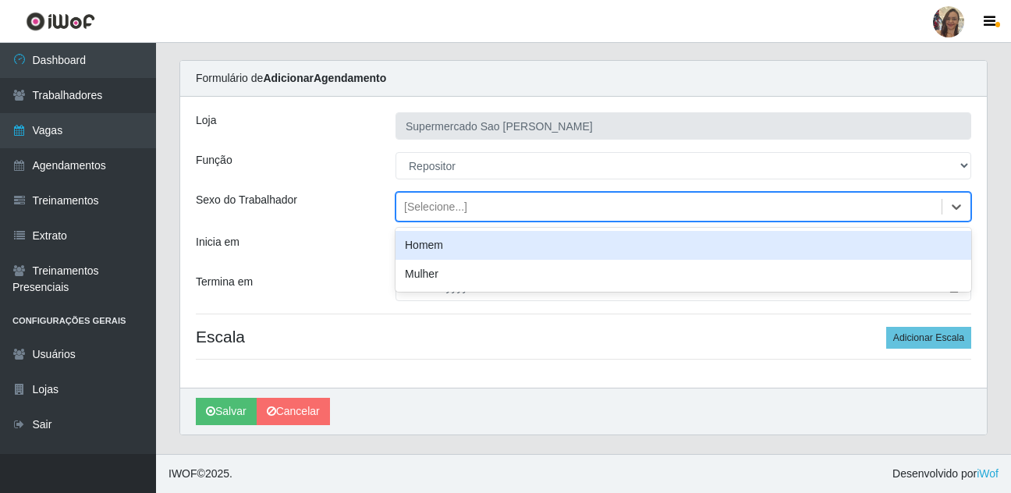
click at [423, 245] on div "Homem" at bounding box center [683, 245] width 576 height 29
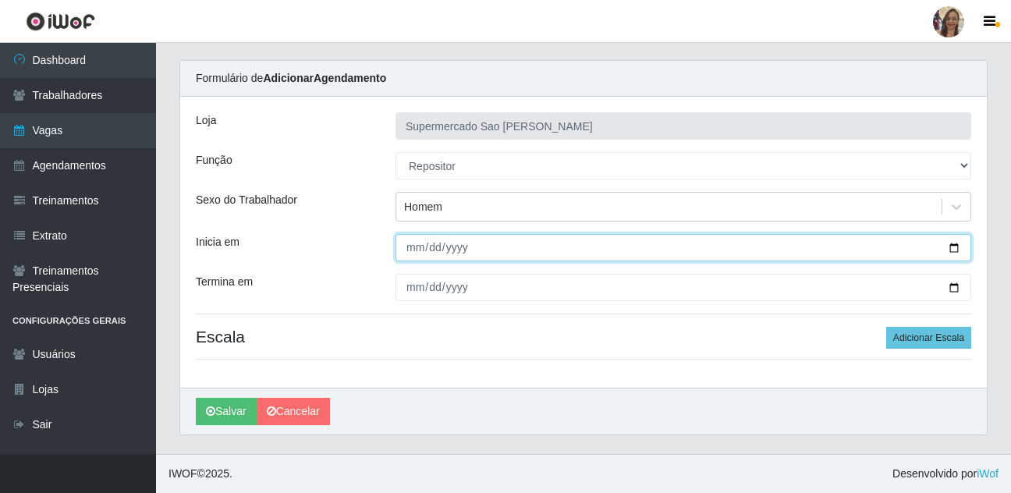
click at [410, 249] on input "Inicia em" at bounding box center [683, 247] width 576 height 27
type input "[DATE]"
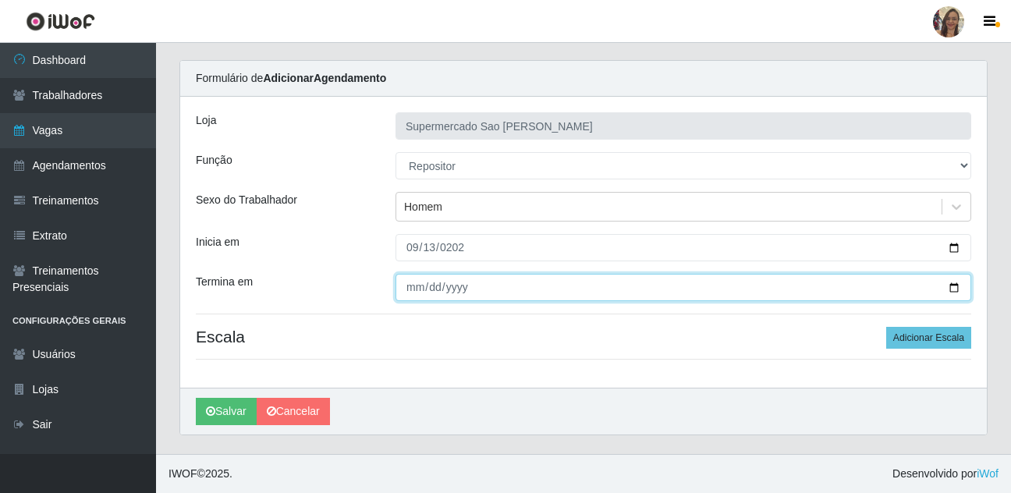
click at [411, 286] on input "Termina em" at bounding box center [683, 287] width 576 height 27
type input "[DATE]"
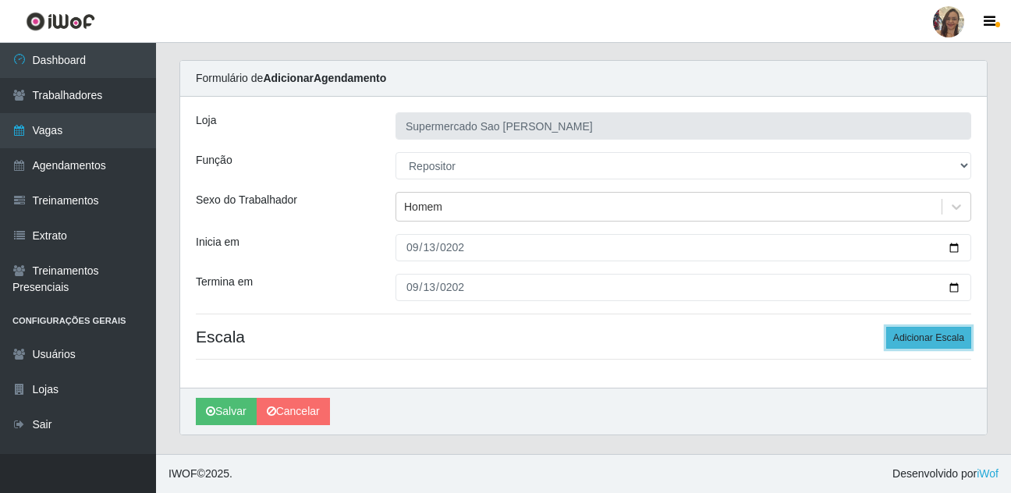
click at [947, 333] on button "Adicionar Escala" at bounding box center [928, 338] width 85 height 22
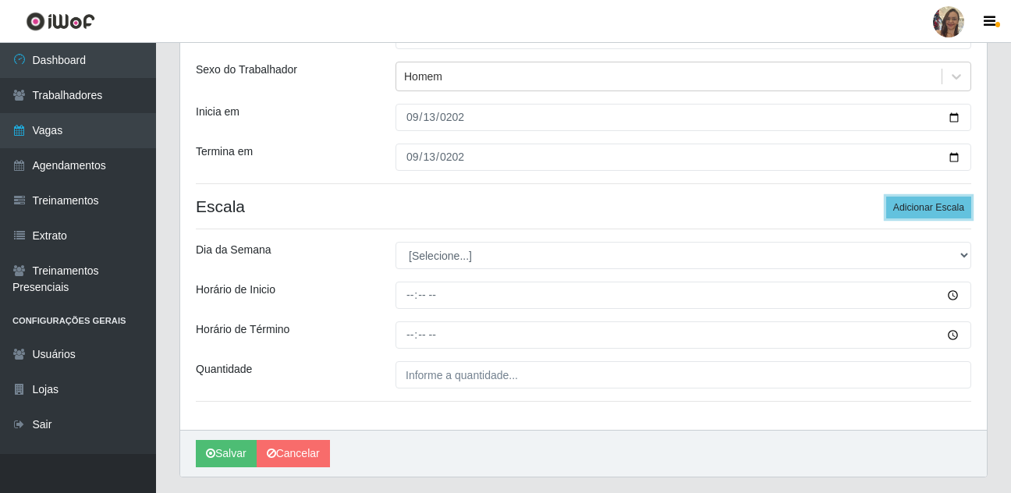
scroll to position [193, 0]
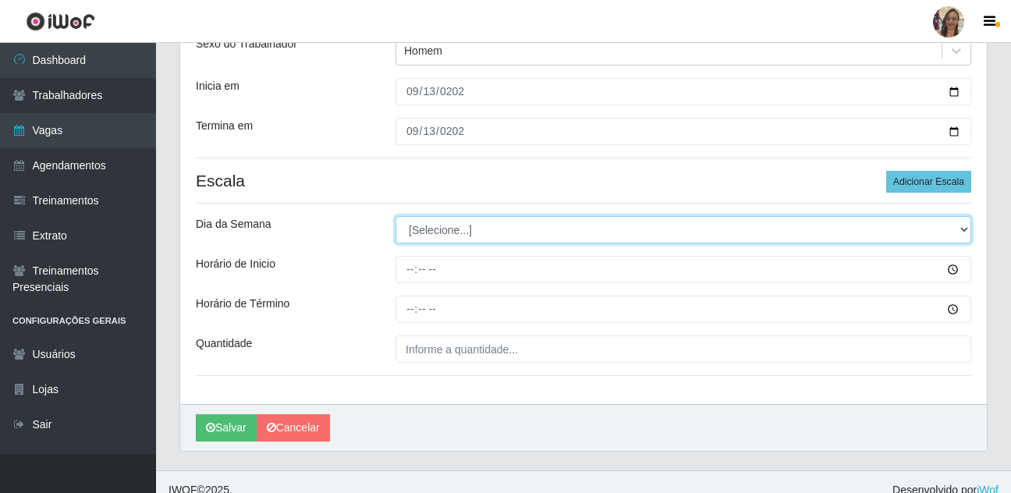
click at [438, 229] on select "[Selecione...] Segunda Terça Quarta Quinta Sexta Sábado Domingo" at bounding box center [683, 229] width 576 height 27
select select "6"
click at [395, 216] on select "[Selecione...] Segunda Terça Quarta Quinta Sexta Sábado Domingo" at bounding box center [683, 229] width 576 height 27
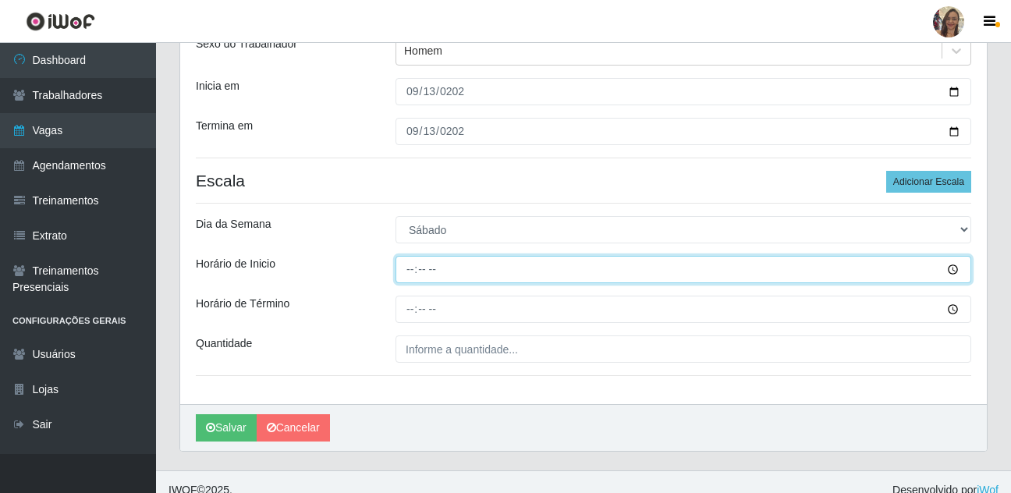
click at [409, 273] on input "Horário de Inicio" at bounding box center [683, 269] width 576 height 27
type input "13:00"
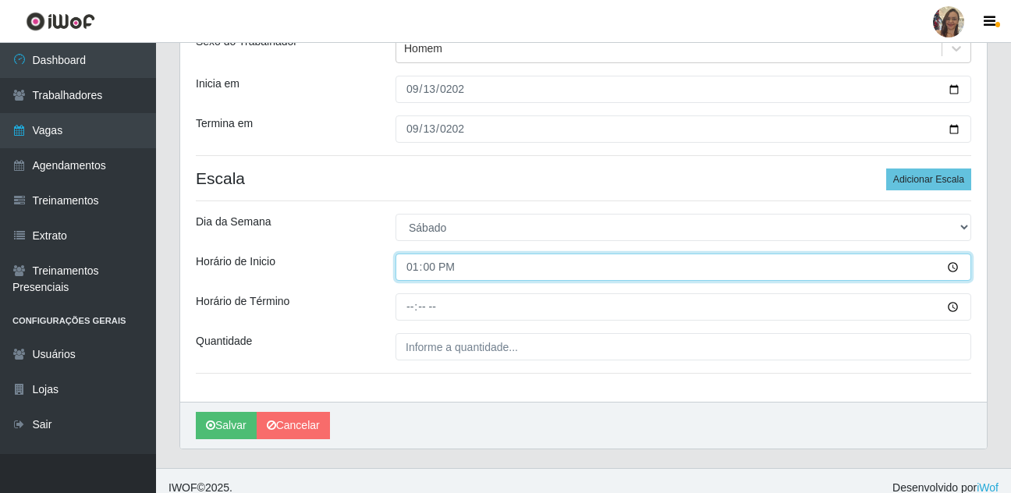
scroll to position [210, 0]
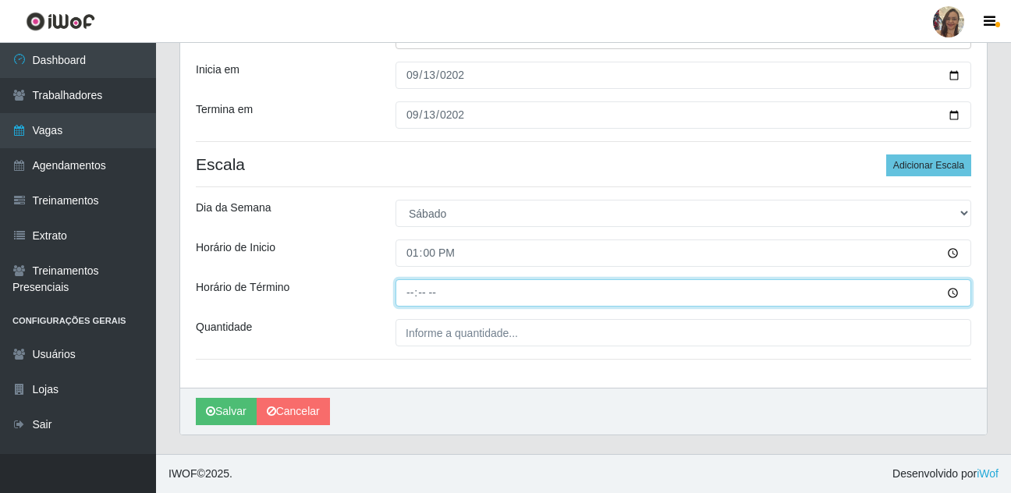
click at [410, 296] on input "Horário de Término" at bounding box center [683, 292] width 576 height 27
type input "19:00"
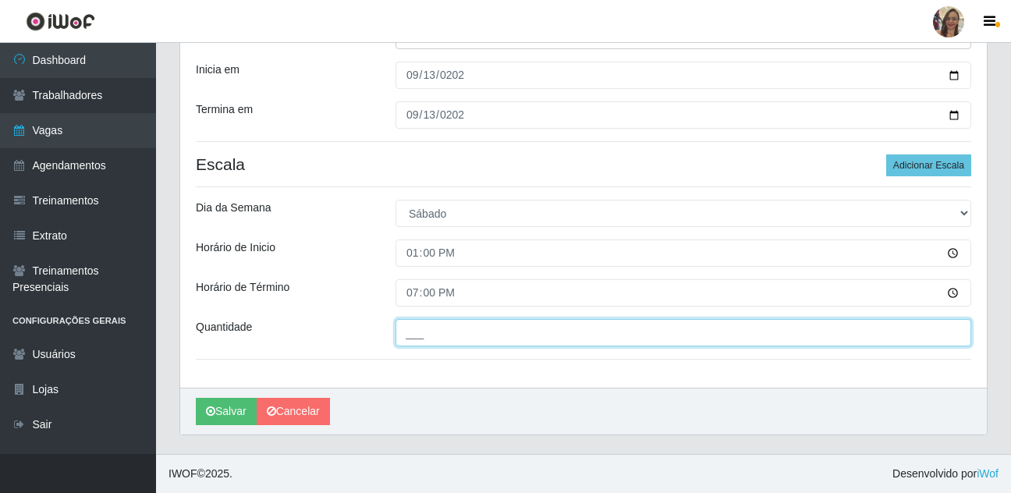
click at [438, 333] on input "___" at bounding box center [683, 332] width 576 height 27
type input "1__"
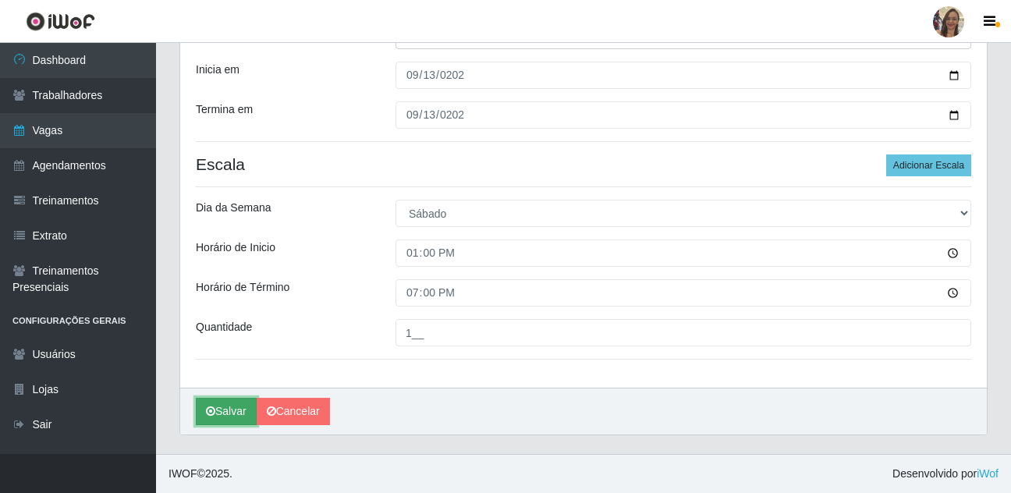
click at [214, 413] on icon "submit" at bounding box center [210, 411] width 9 height 11
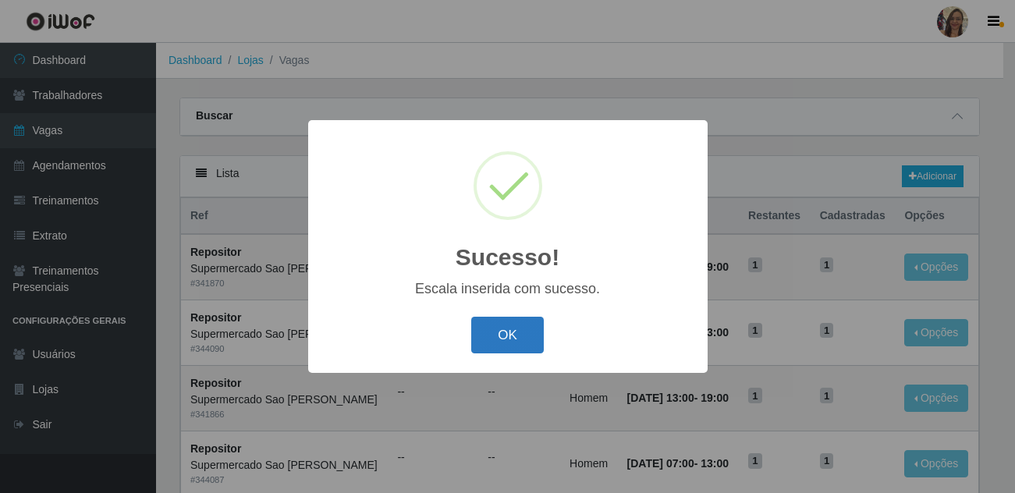
click at [516, 327] on button "OK" at bounding box center [507, 335] width 73 height 37
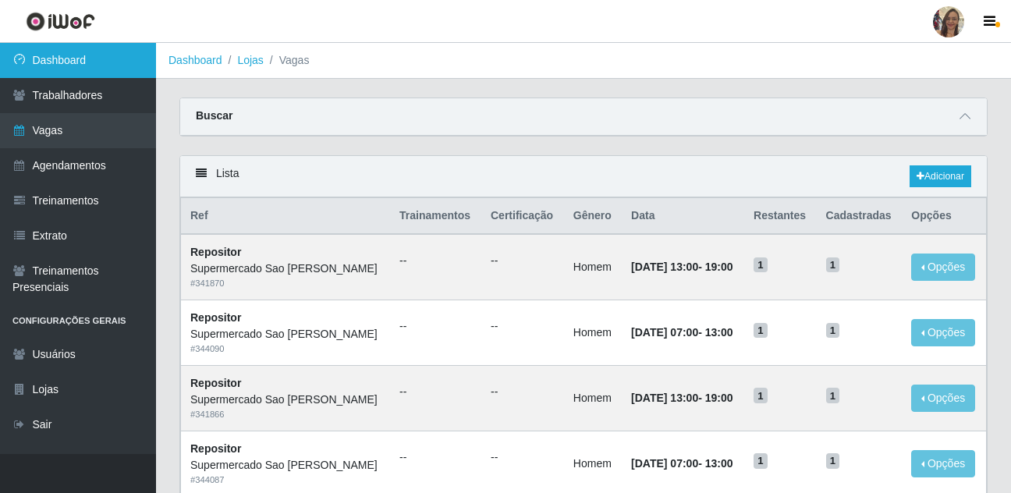
click at [51, 66] on link "Dashboard" at bounding box center [78, 60] width 156 height 35
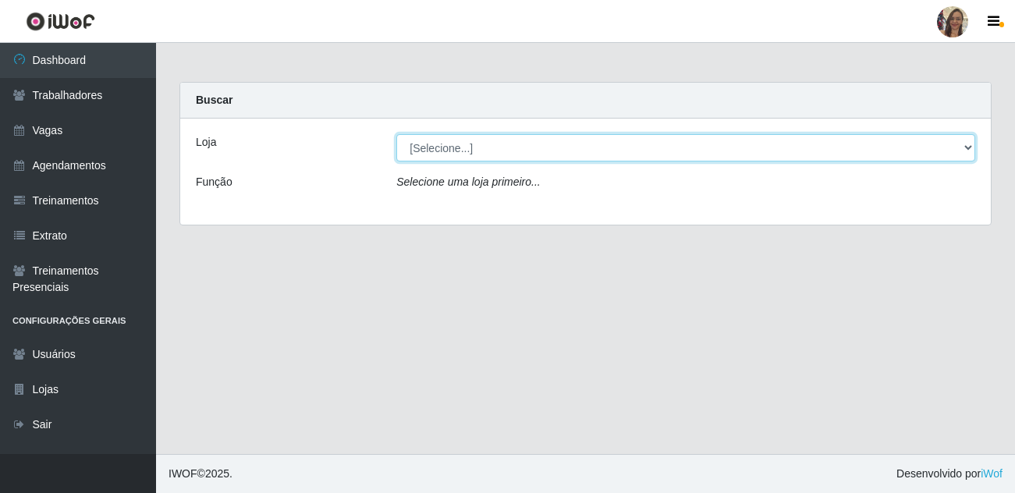
click at [969, 151] on select "[Selecione...] Supermercado Sao Francisco - Amarante" at bounding box center [685, 147] width 579 height 27
select select "383"
click at [396, 134] on select "[Selecione...] Supermercado Sao Francisco - Amarante" at bounding box center [685, 147] width 579 height 27
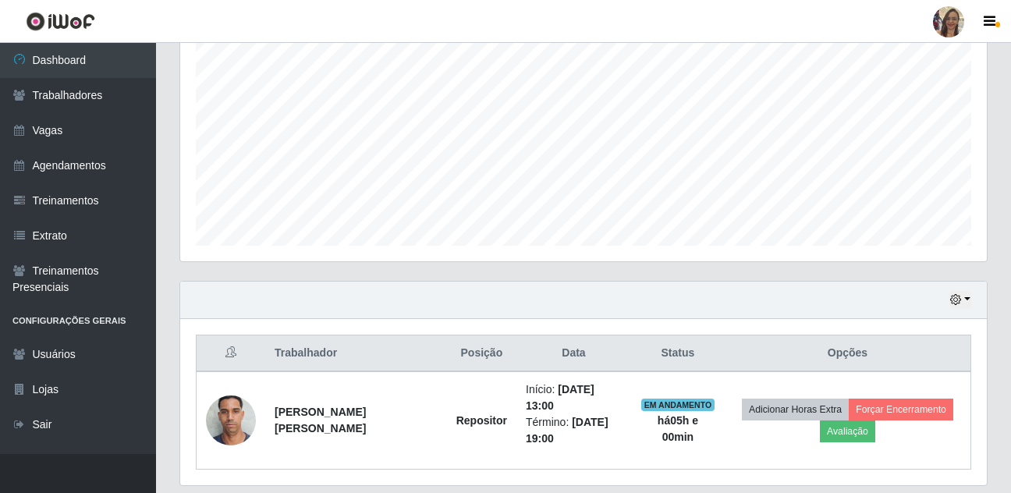
scroll to position [363, 0]
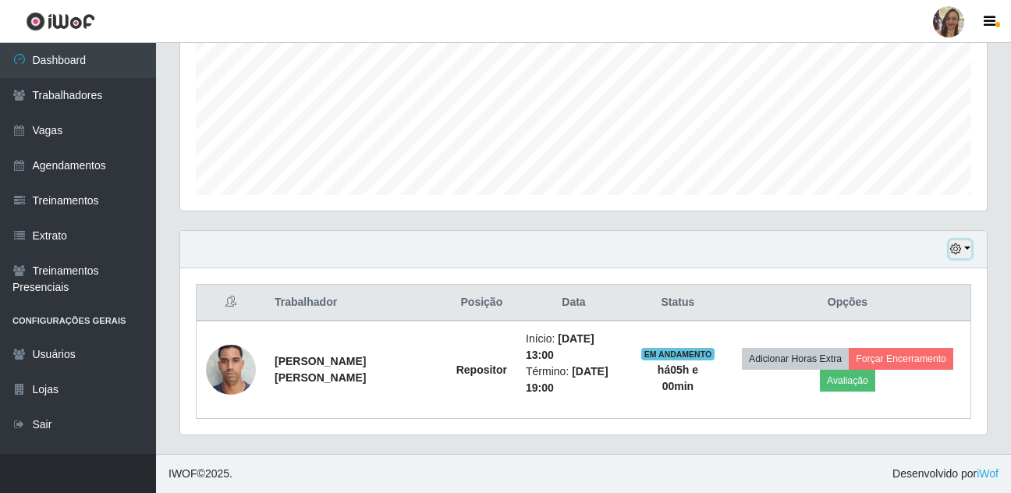
click at [969, 253] on button "button" at bounding box center [960, 249] width 22 height 18
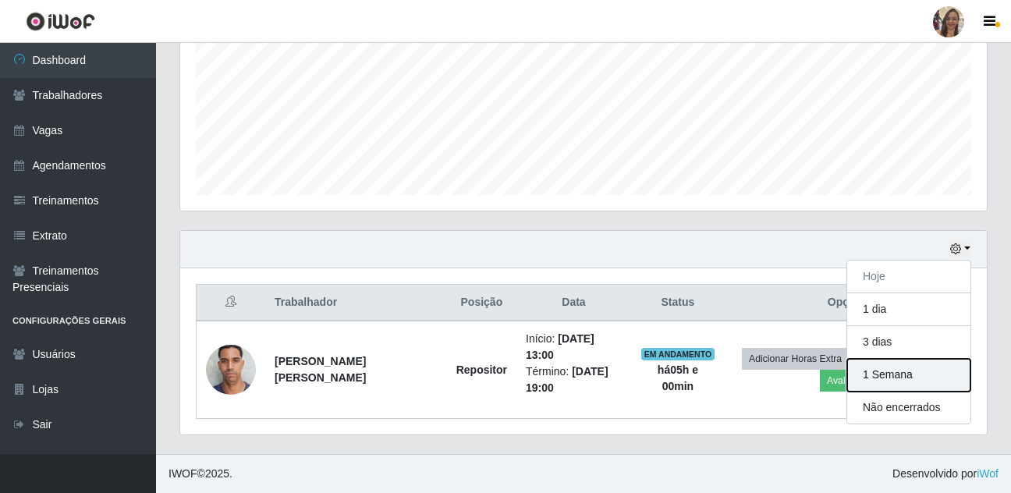
click at [875, 374] on button "1 Semana" at bounding box center [908, 375] width 123 height 33
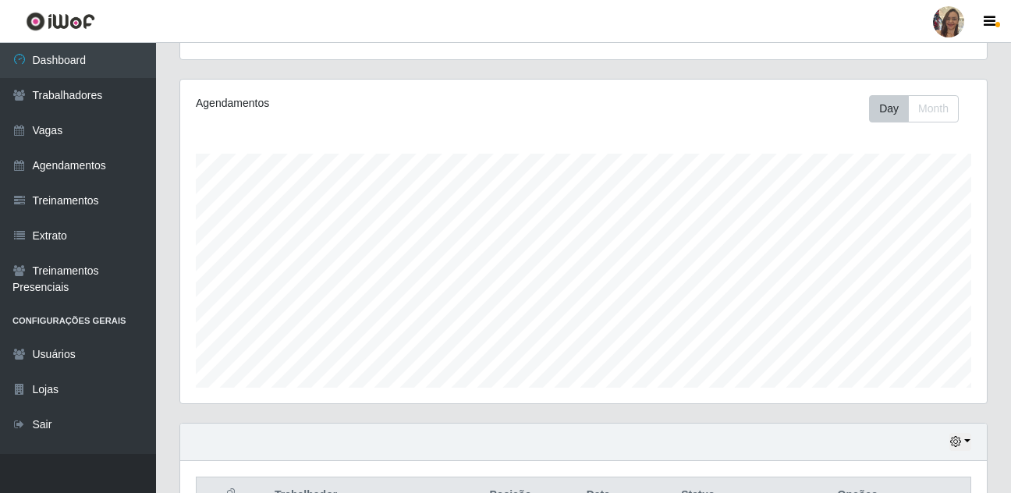
scroll to position [51, 0]
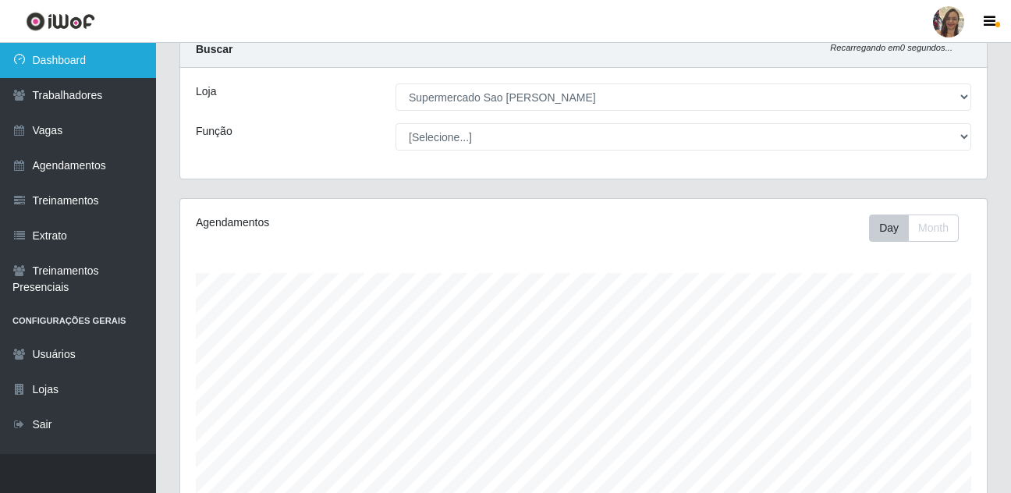
click at [54, 60] on link "Dashboard" at bounding box center [78, 60] width 156 height 35
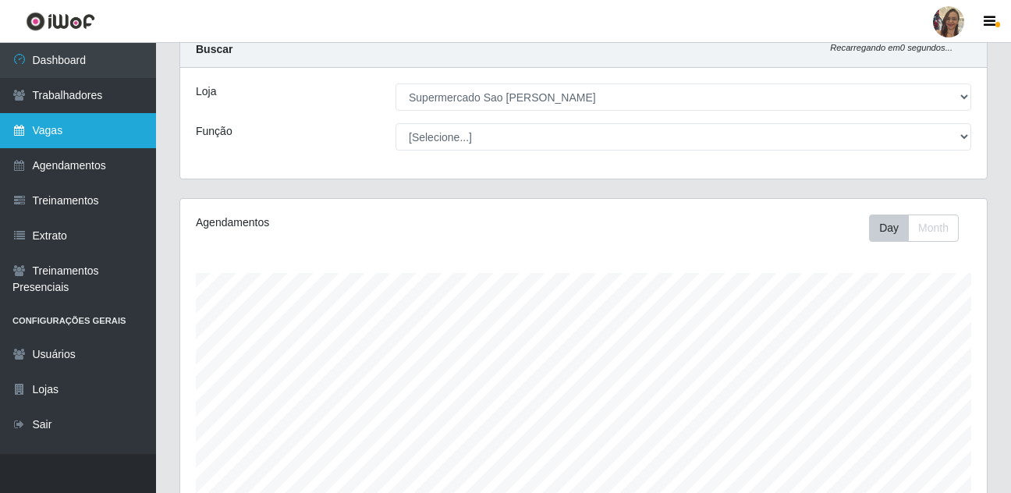
click at [76, 129] on link "Vagas" at bounding box center [78, 130] width 156 height 35
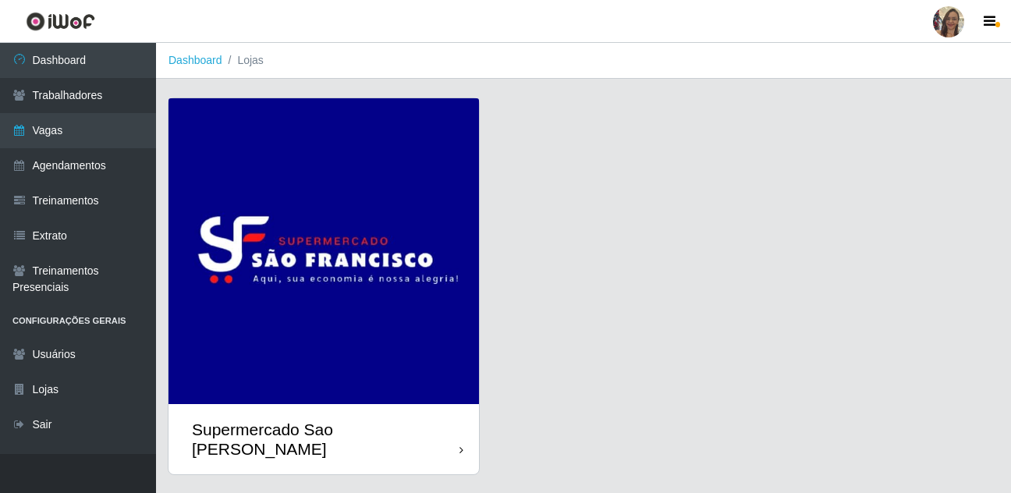
click at [400, 217] on img at bounding box center [323, 251] width 310 height 306
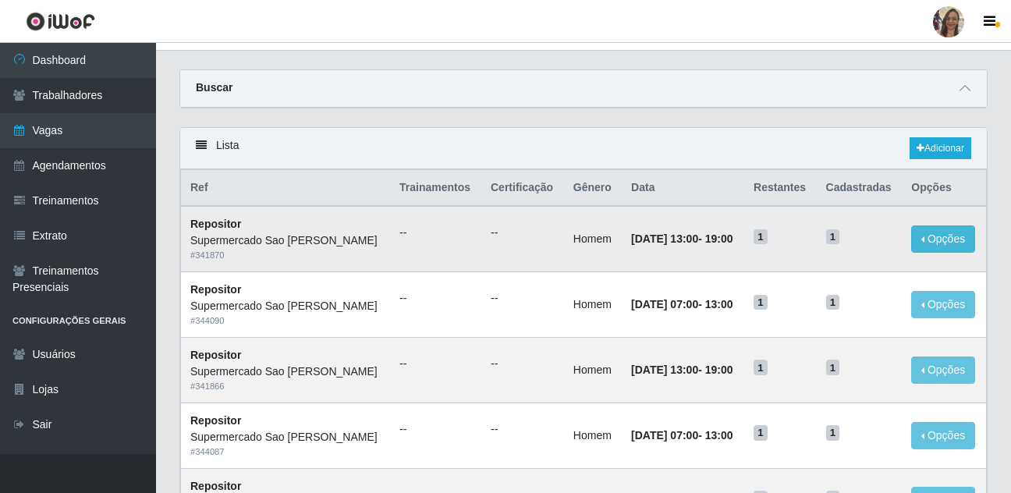
scroll to position [78, 0]
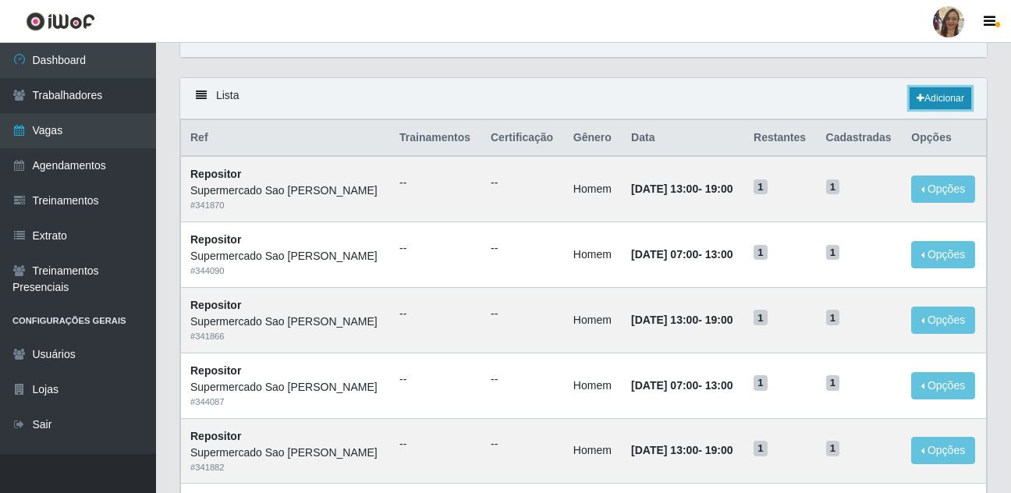
click at [955, 91] on link "Adicionar" at bounding box center [940, 98] width 62 height 22
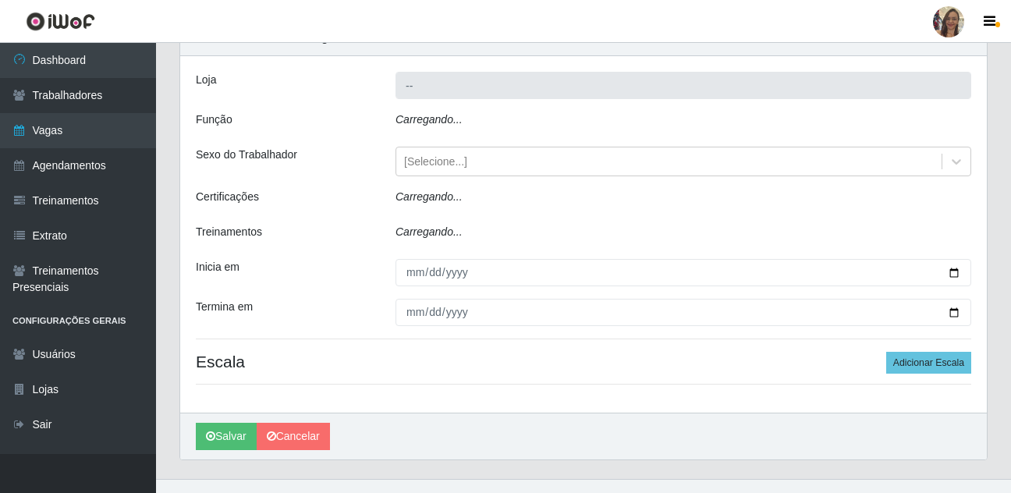
type input "Supermercado Sao [PERSON_NAME]"
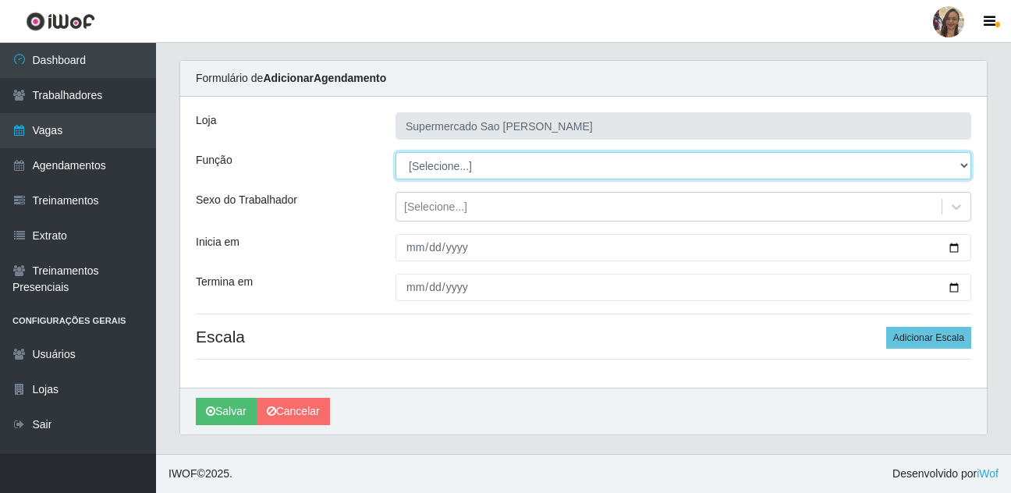
click at [429, 161] on select "[Selecione...] ASG ASG + ASG ++ Balconista de Açougue Balconista de Açougue + B…" at bounding box center [683, 165] width 576 height 27
select select "24"
click at [395, 152] on select "[Selecione...] ASG ASG + ASG ++ Balconista de Açougue Balconista de Açougue + B…" at bounding box center [683, 165] width 576 height 27
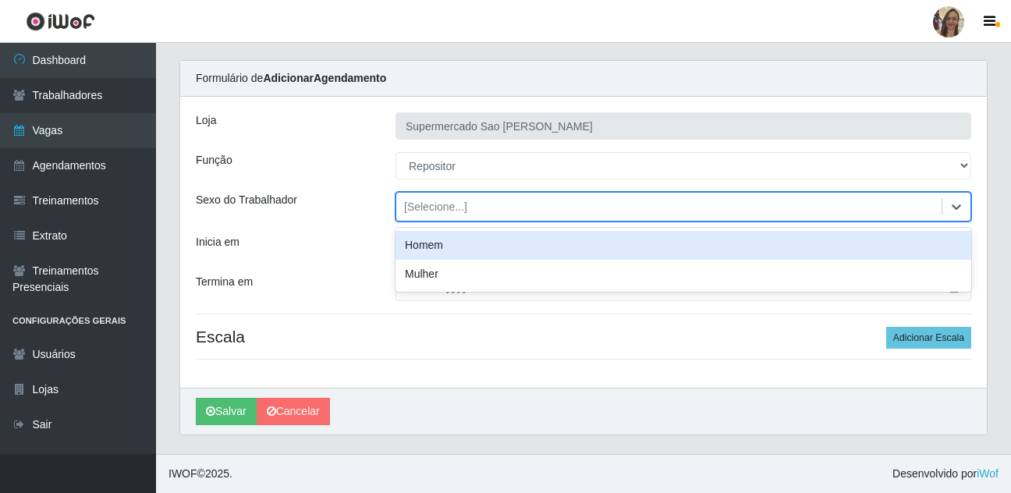
click at [428, 211] on div "[Selecione...]" at bounding box center [435, 207] width 63 height 16
click at [428, 247] on div "Homem" at bounding box center [683, 245] width 576 height 29
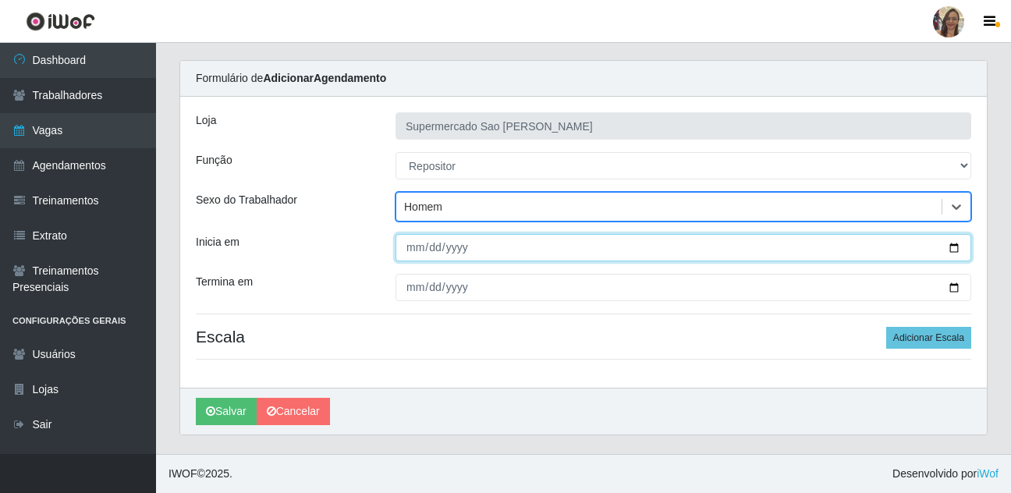
click at [413, 253] on input "Inicia em" at bounding box center [683, 247] width 576 height 27
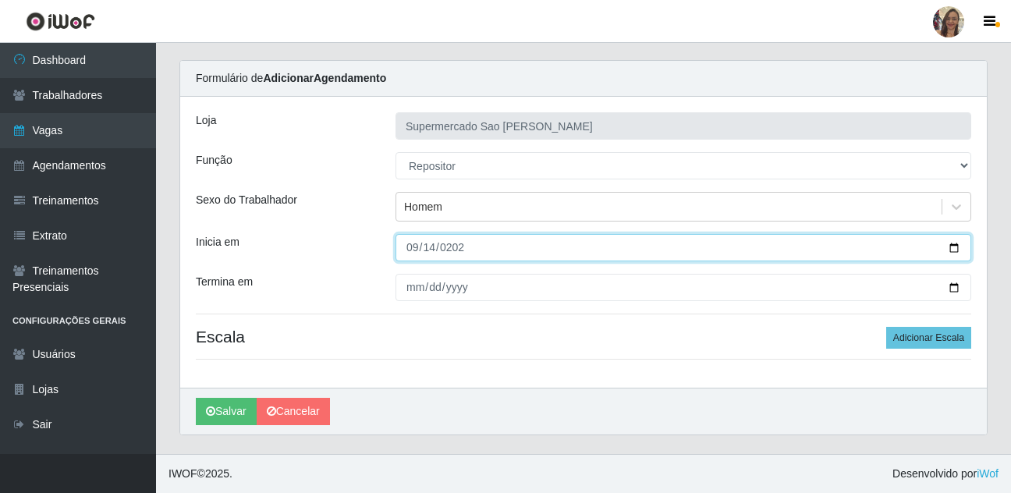
type input "[DATE]"
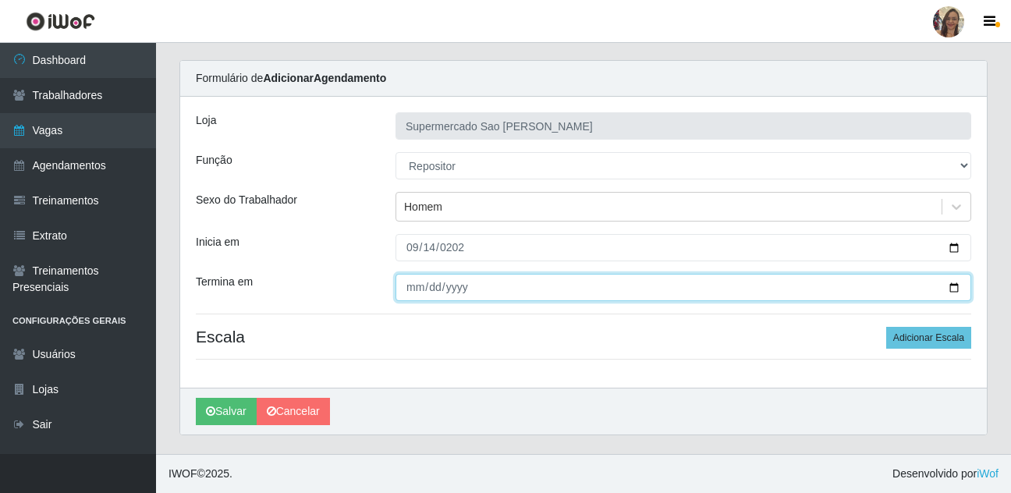
click at [411, 292] on input "Termina em" at bounding box center [683, 287] width 576 height 27
type input "[DATE]"
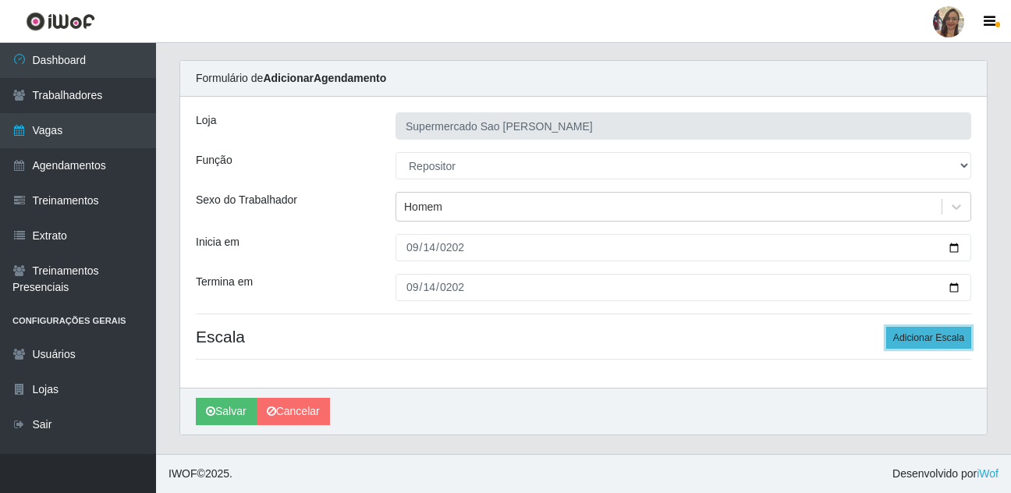
click at [914, 335] on button "Adicionar Escala" at bounding box center [928, 338] width 85 height 22
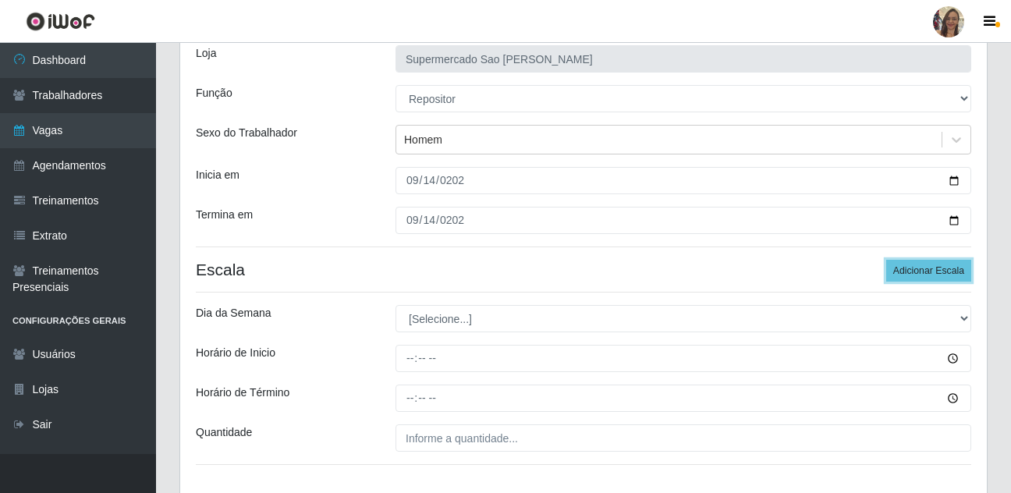
scroll to position [193, 0]
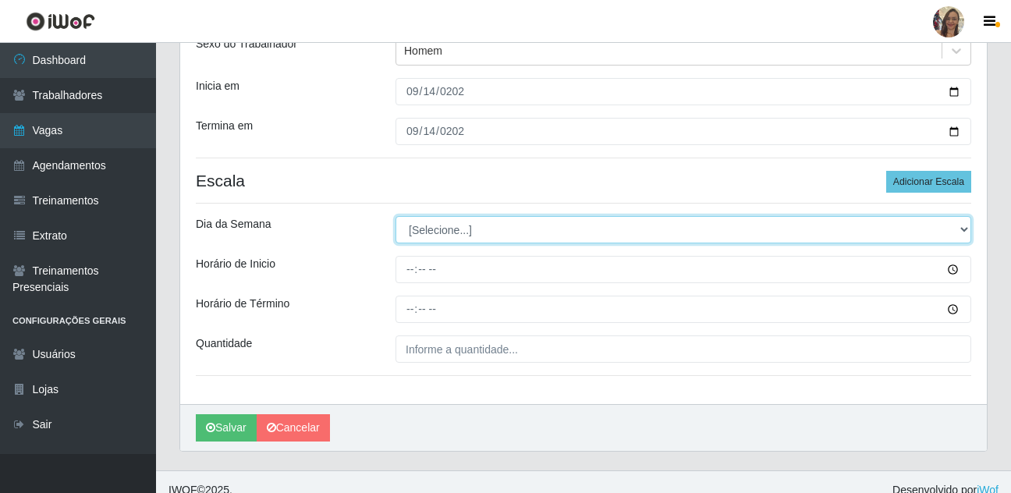
click at [429, 236] on select "[Selecione...] Segunda Terça Quarta Quinta Sexta Sábado Domingo" at bounding box center [683, 229] width 576 height 27
select select "0"
click at [395, 216] on select "[Selecione...] Segunda Terça Quarta Quinta Sexta Sábado Domingo" at bounding box center [683, 229] width 576 height 27
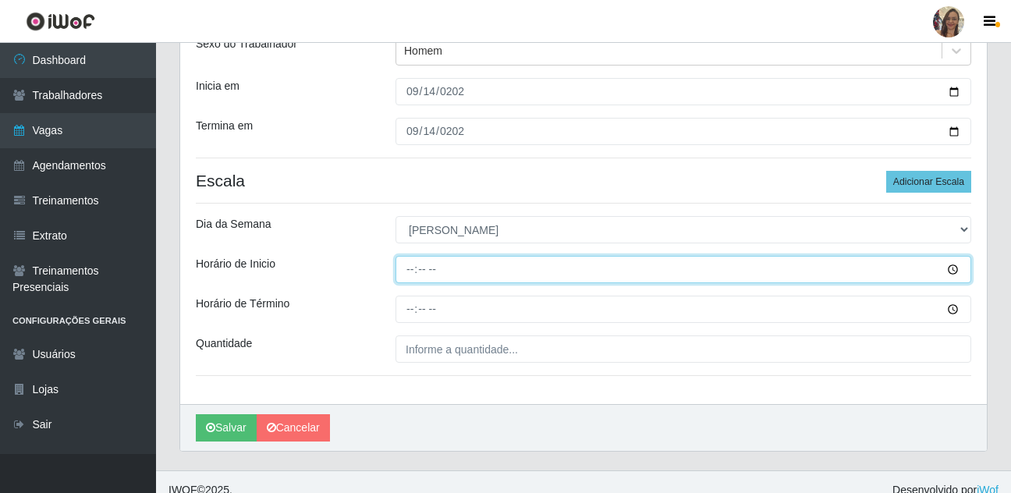
click at [411, 264] on input "Horário de Inicio" at bounding box center [683, 269] width 576 height 27
type input "07:00"
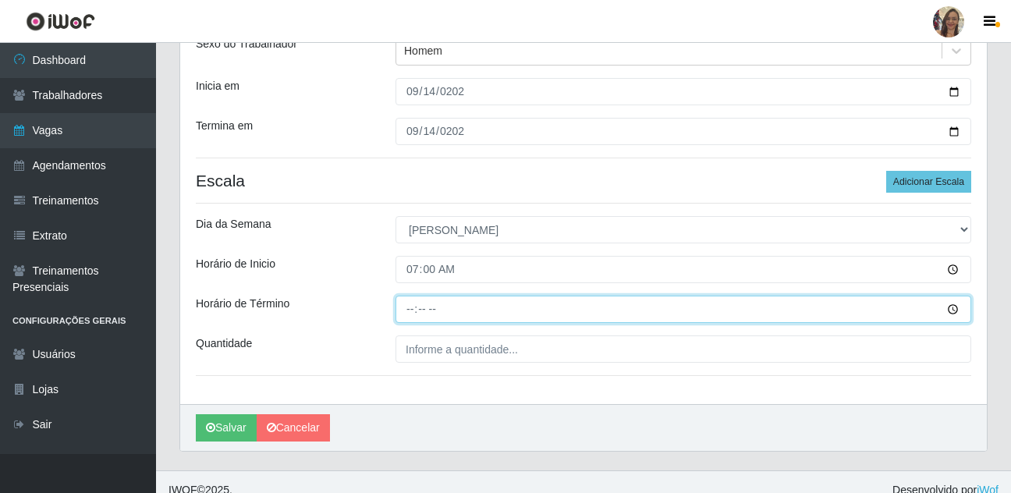
click at [414, 310] on input "Horário de Término" at bounding box center [683, 309] width 576 height 27
type input "13:00"
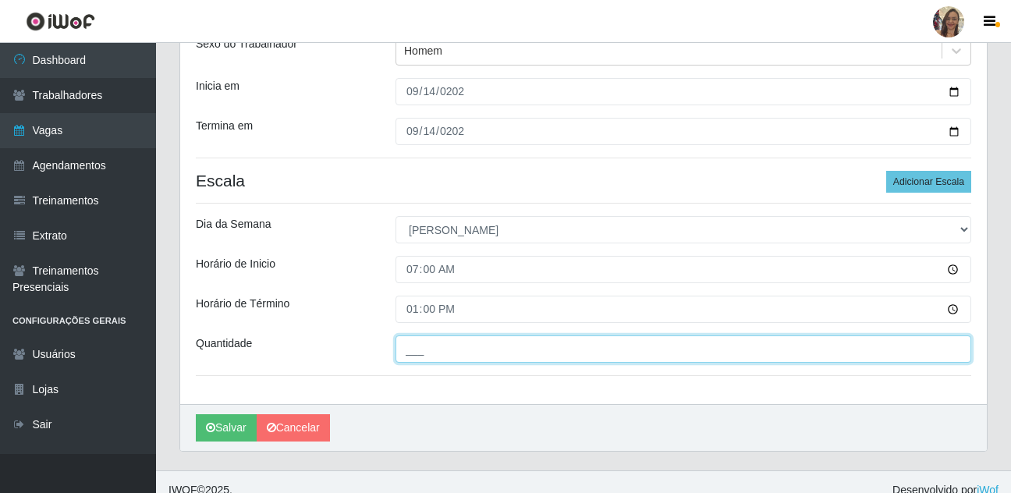
click at [439, 348] on input "___" at bounding box center [683, 348] width 576 height 27
type input "2__"
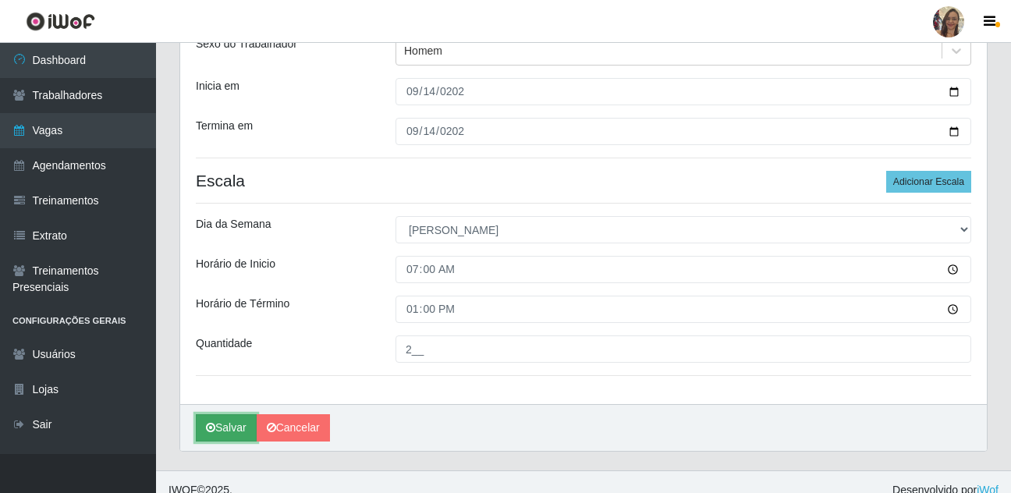
click at [240, 433] on button "Salvar" at bounding box center [226, 427] width 61 height 27
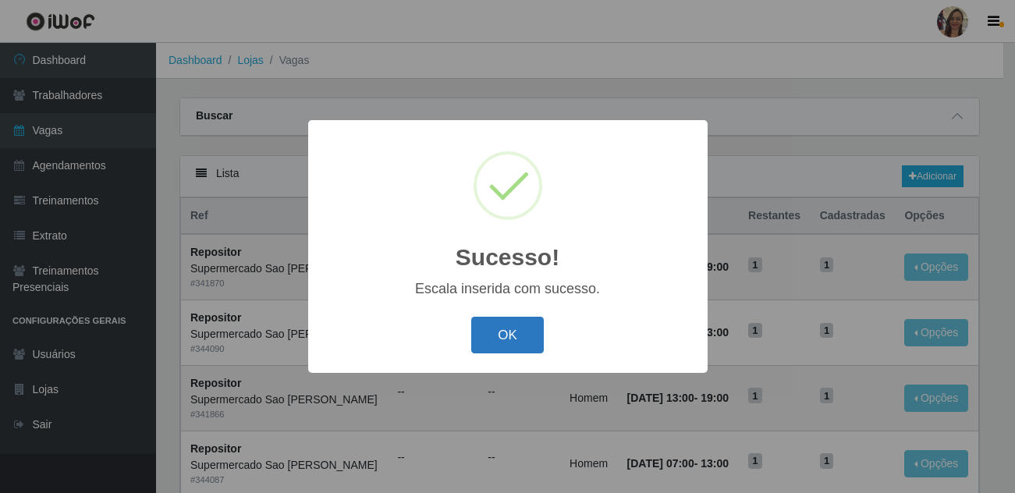
click at [507, 333] on button "OK" at bounding box center [507, 335] width 73 height 37
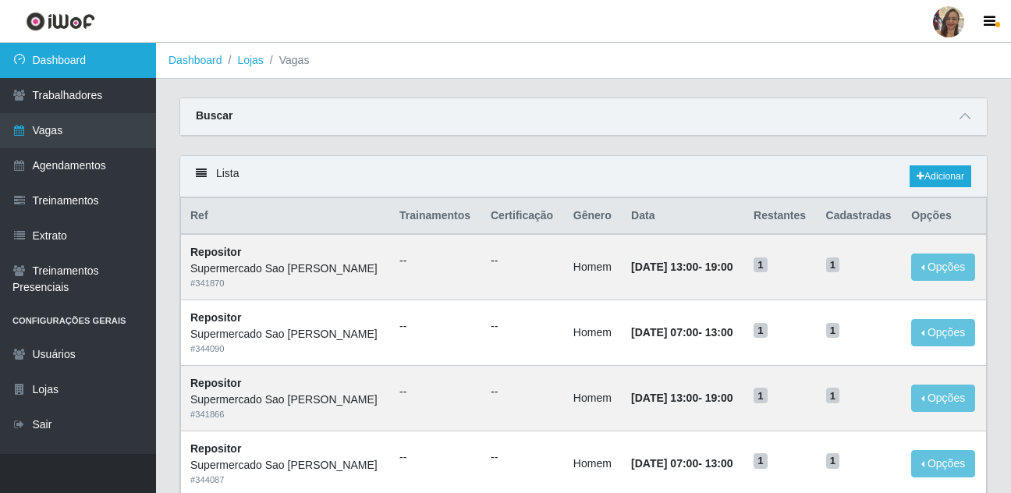
click at [83, 68] on link "Dashboard" at bounding box center [78, 60] width 156 height 35
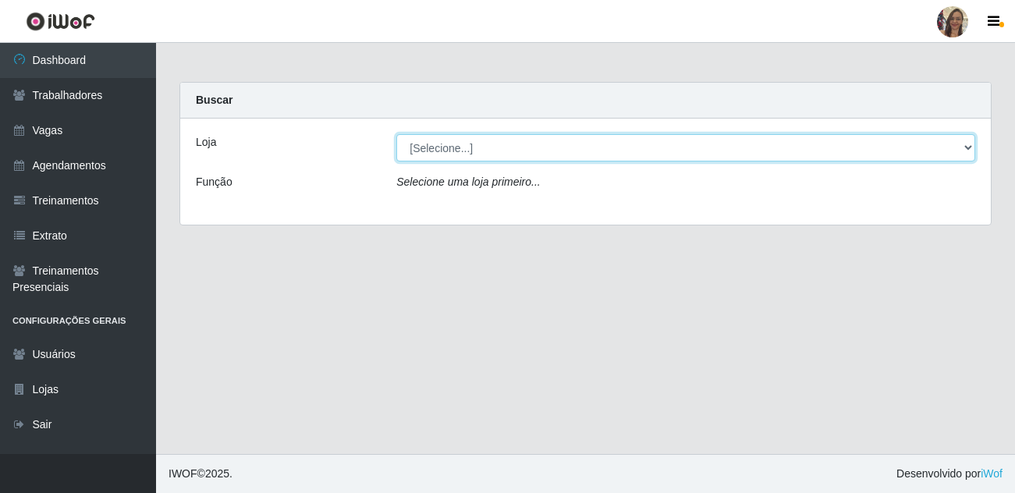
click at [964, 152] on select "[Selecione...] Supermercado Sao Francisco - Amarante" at bounding box center [685, 147] width 579 height 27
select select "383"
click at [396, 134] on select "[Selecione...] Supermercado Sao Francisco - Amarante" at bounding box center [685, 147] width 579 height 27
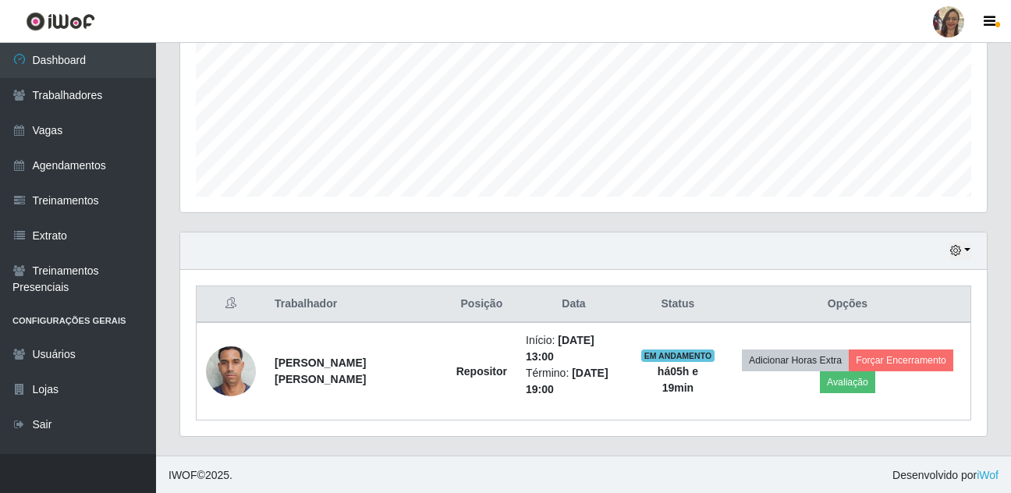
scroll to position [363, 0]
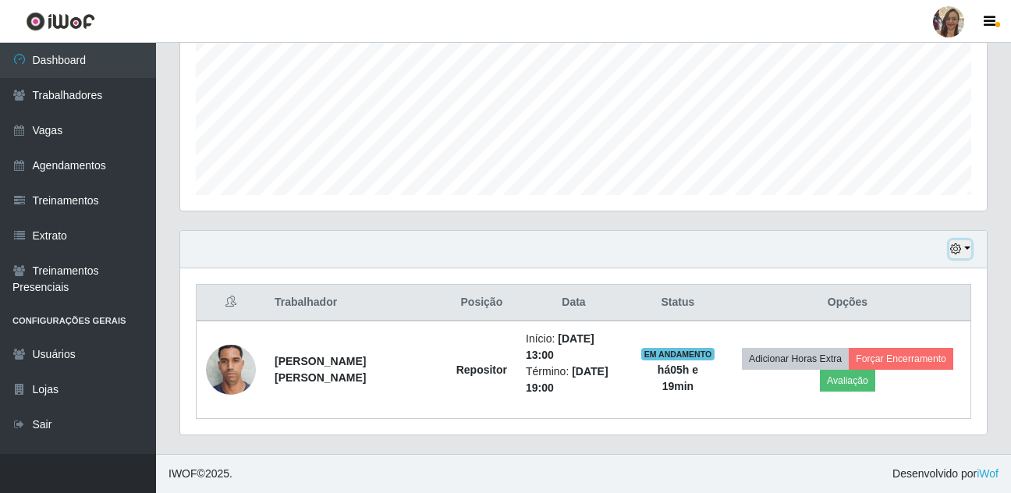
click at [964, 245] on button "button" at bounding box center [960, 249] width 22 height 18
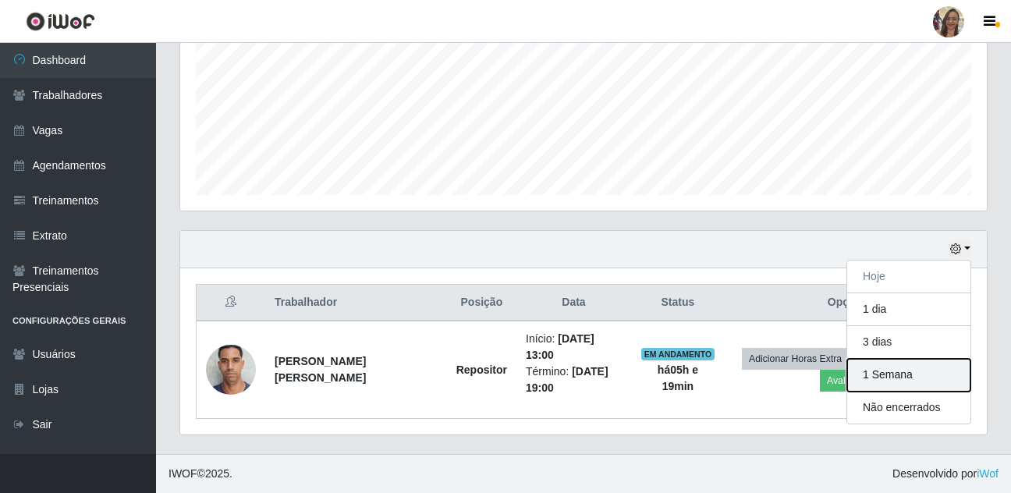
click at [906, 374] on button "1 Semana" at bounding box center [908, 375] width 123 height 33
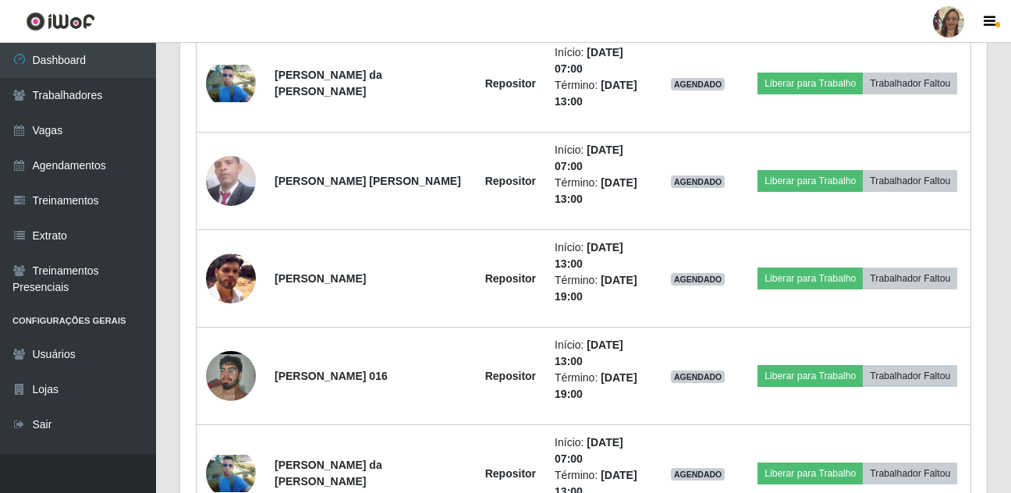
scroll to position [753, 0]
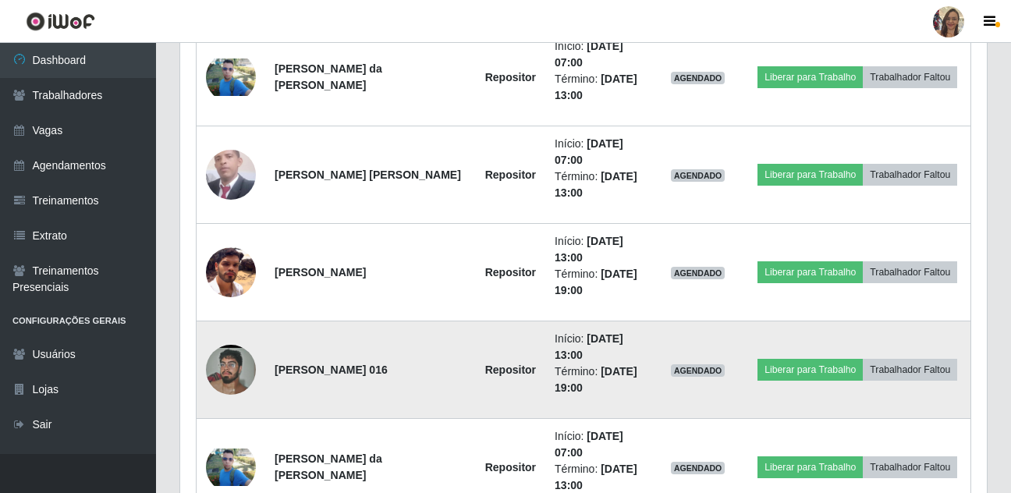
click at [226, 375] on img at bounding box center [231, 369] width 50 height 111
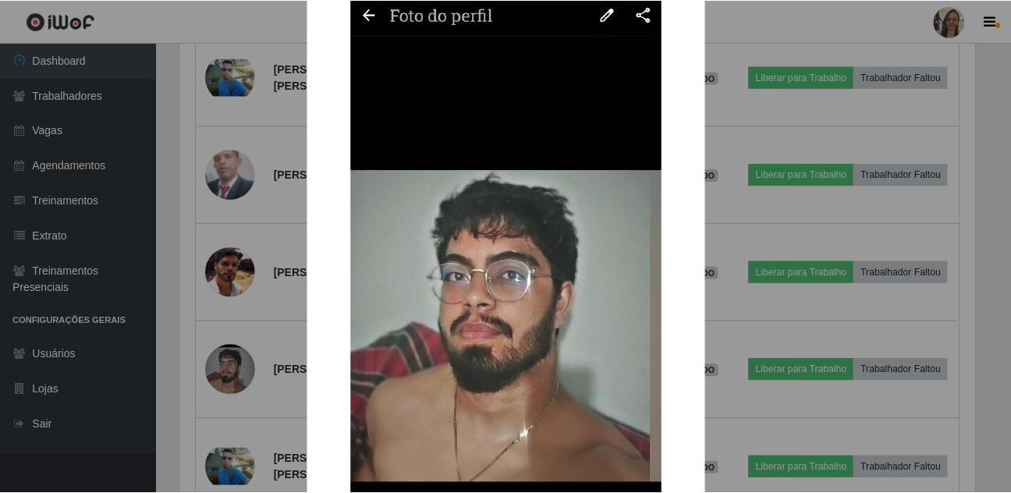
scroll to position [156, 0]
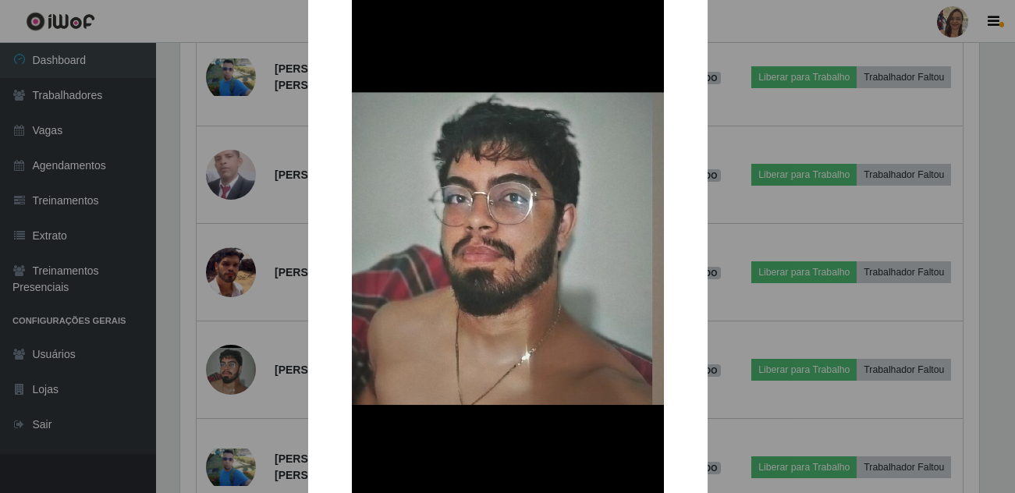
click at [256, 222] on div "× OK Cancel" at bounding box center [507, 246] width 1015 height 493
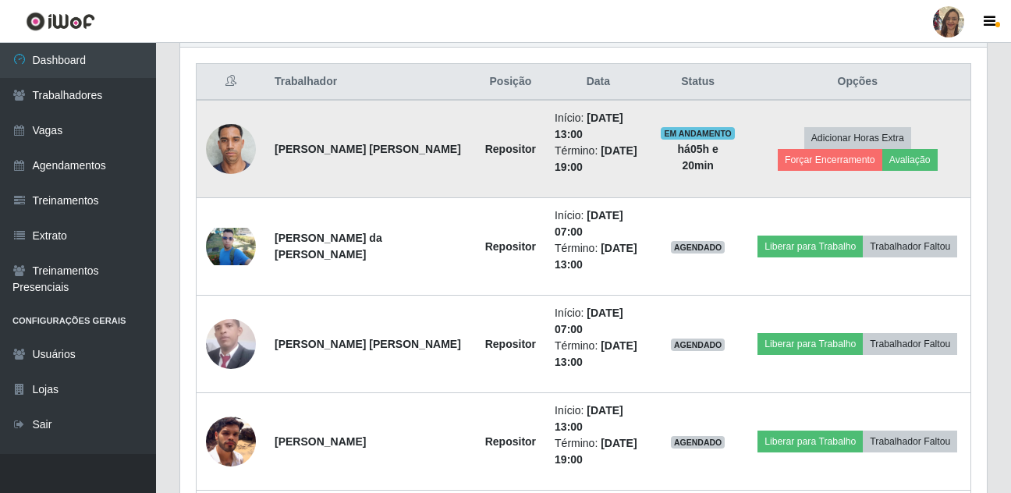
scroll to position [363, 0]
